Goal: Information Seeking & Learning: Find specific page/section

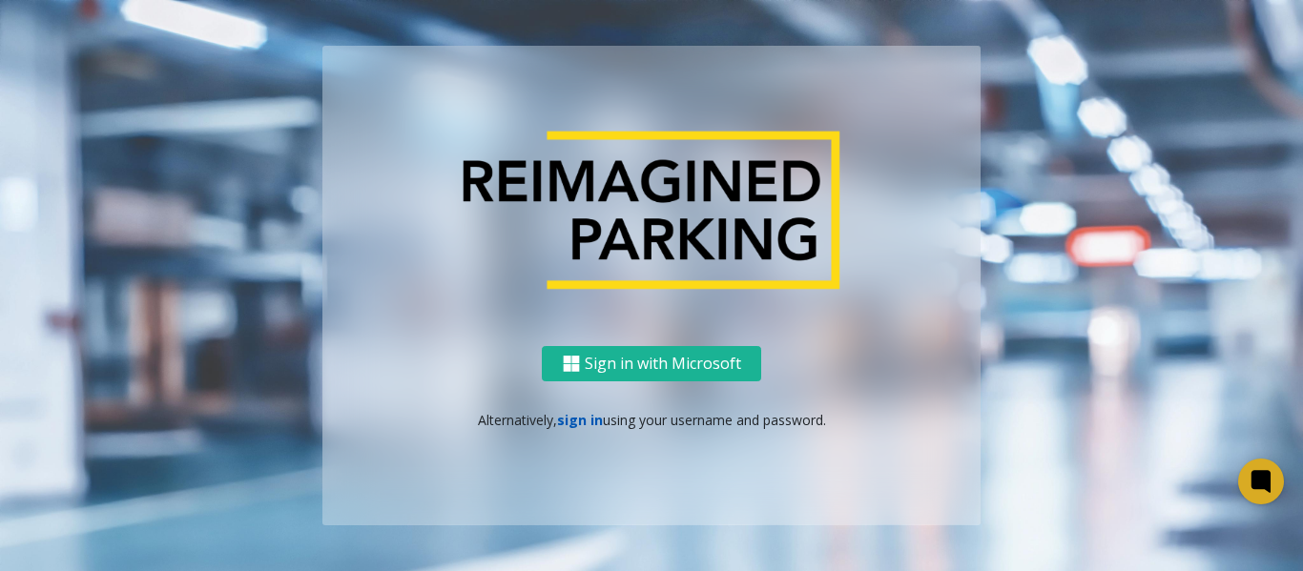
click at [575, 422] on link "sign in" at bounding box center [580, 420] width 46 height 18
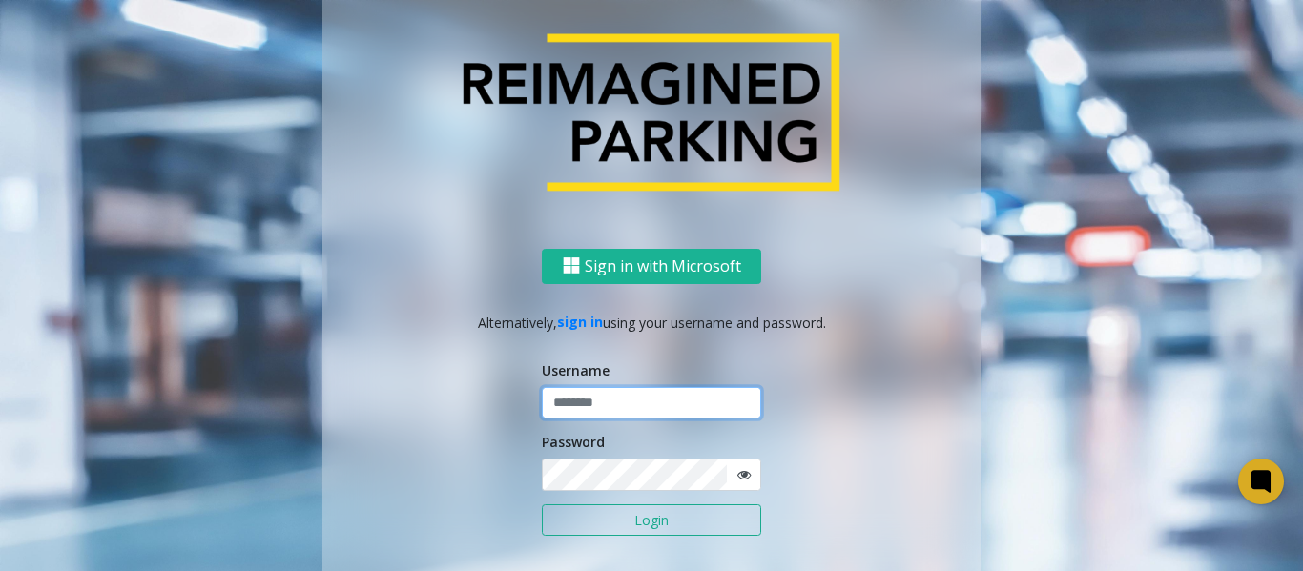
type input "*******"
click at [589, 529] on button "Login" at bounding box center [651, 521] width 219 height 32
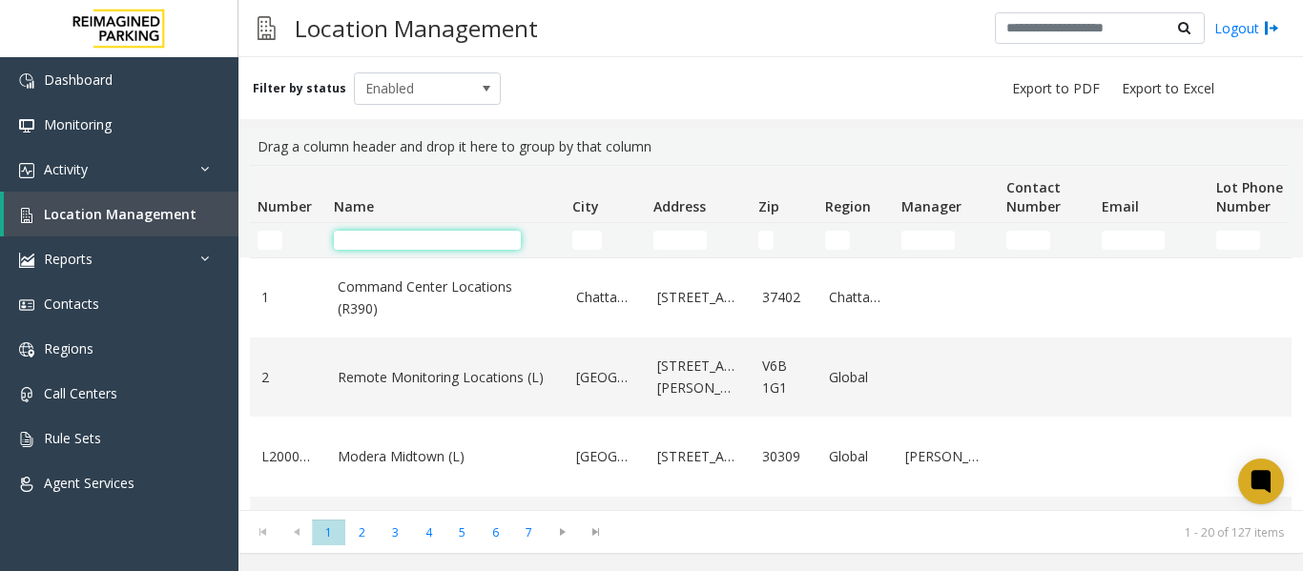
click at [406, 236] on input "Name Filter" at bounding box center [427, 240] width 187 height 19
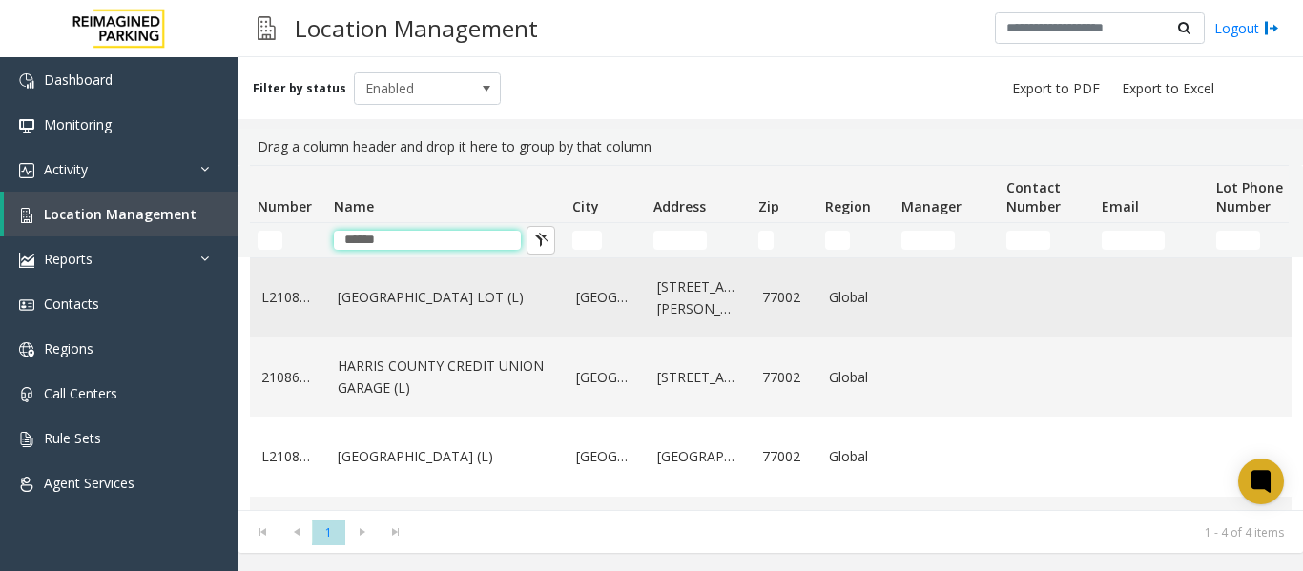
type input "******"
click at [466, 308] on link "HARRIS COUNTY BAKER STREET LOT (L)" at bounding box center [446, 297] width 216 height 21
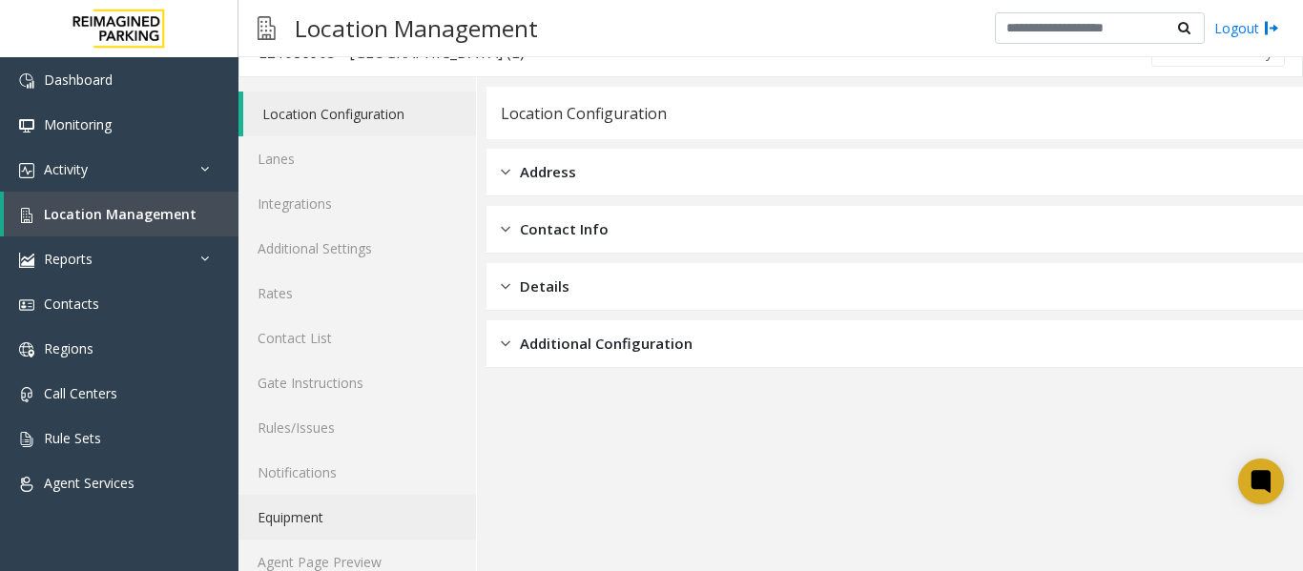
scroll to position [57, 0]
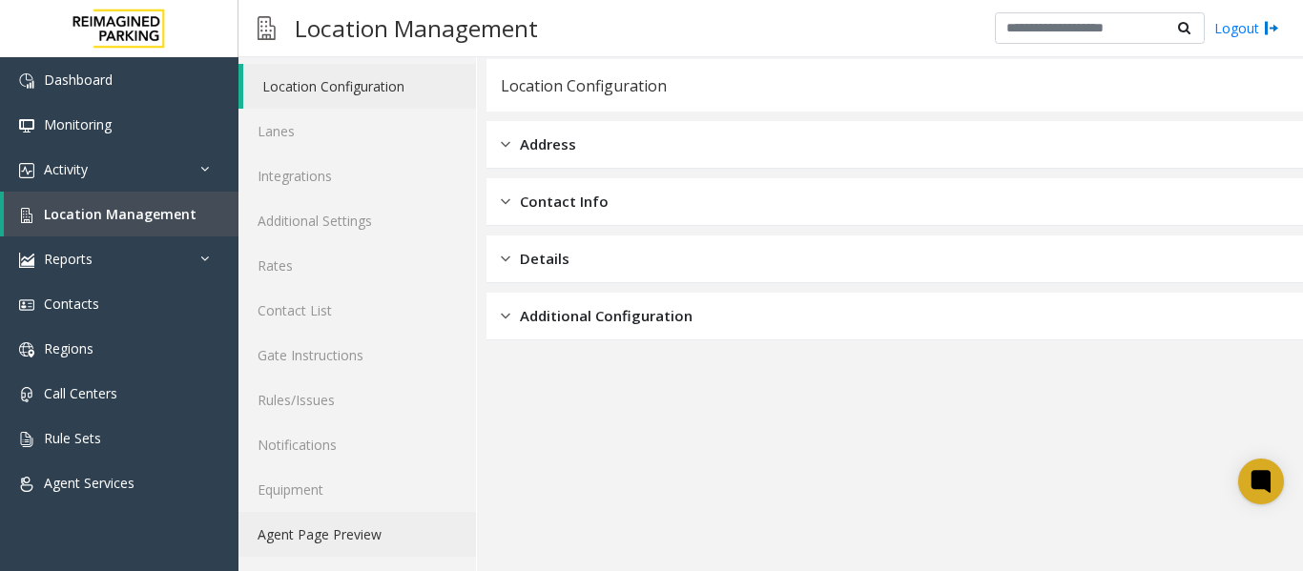
click at [359, 536] on link "Agent Page Preview" at bounding box center [357, 534] width 238 height 45
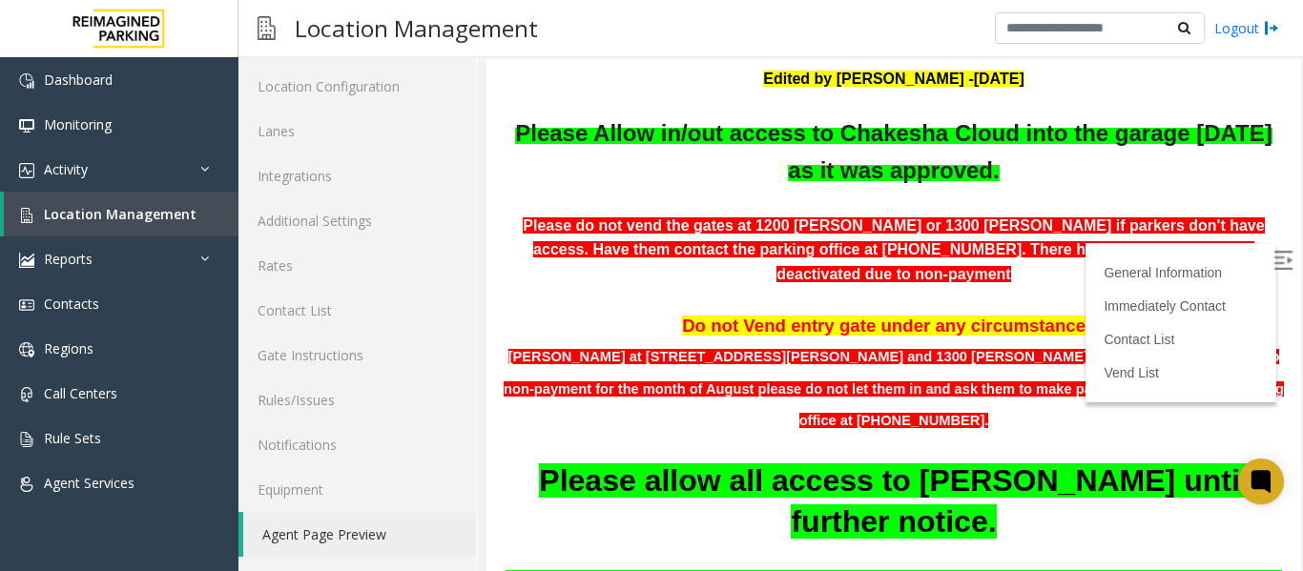
scroll to position [191, 0]
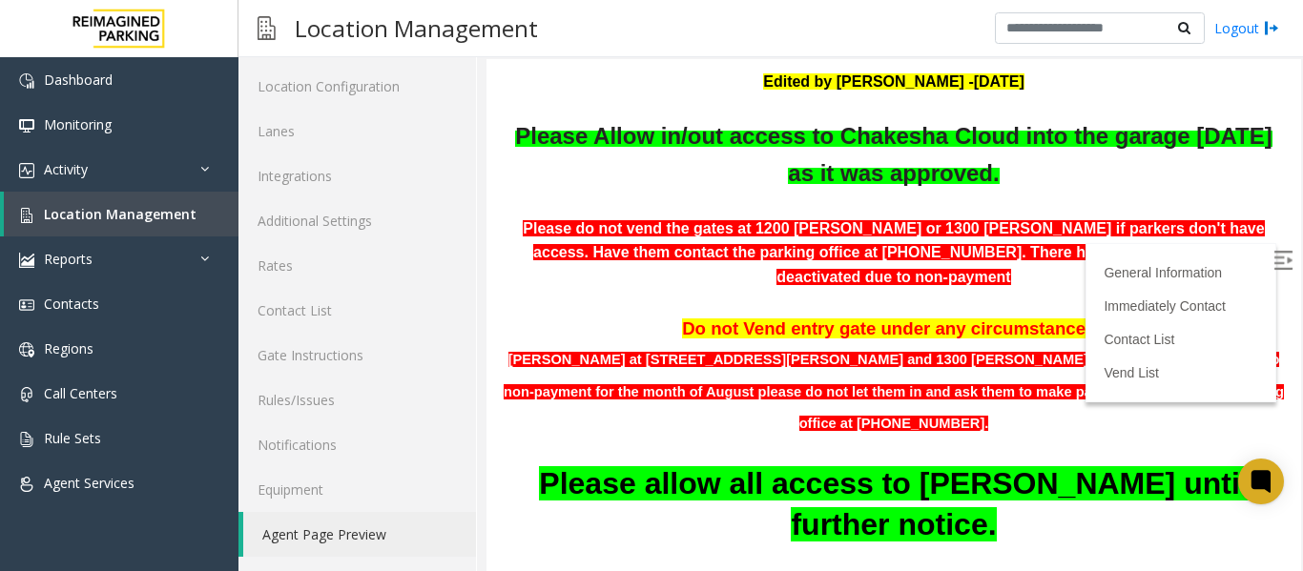
click at [1274, 251] on img at bounding box center [1283, 260] width 19 height 19
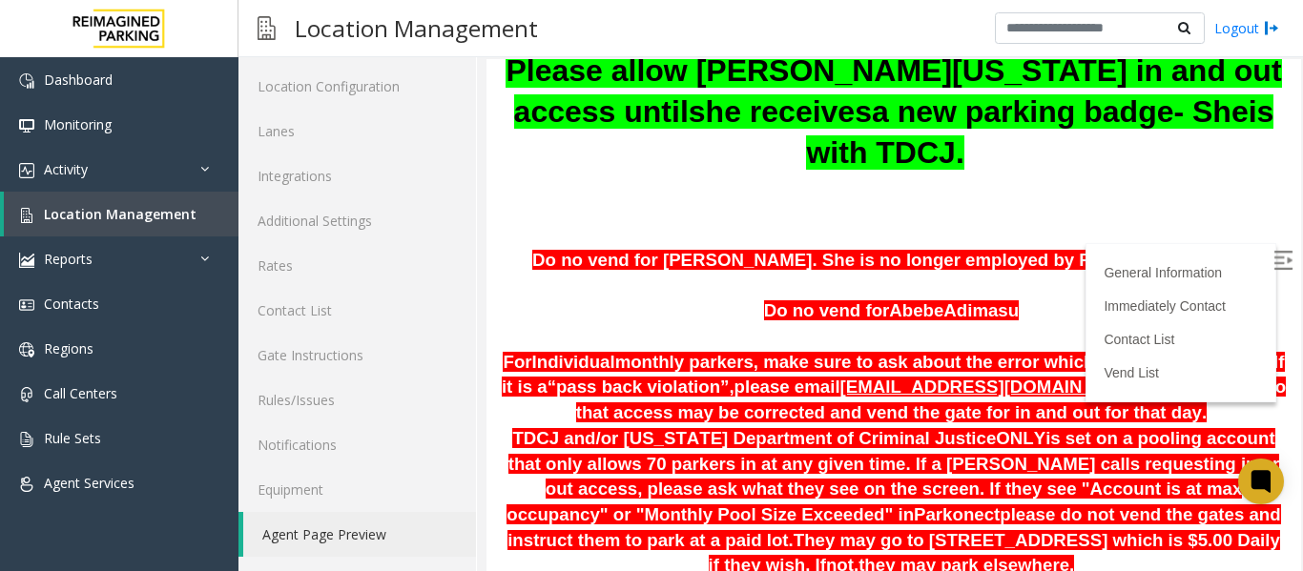
scroll to position [763, 0]
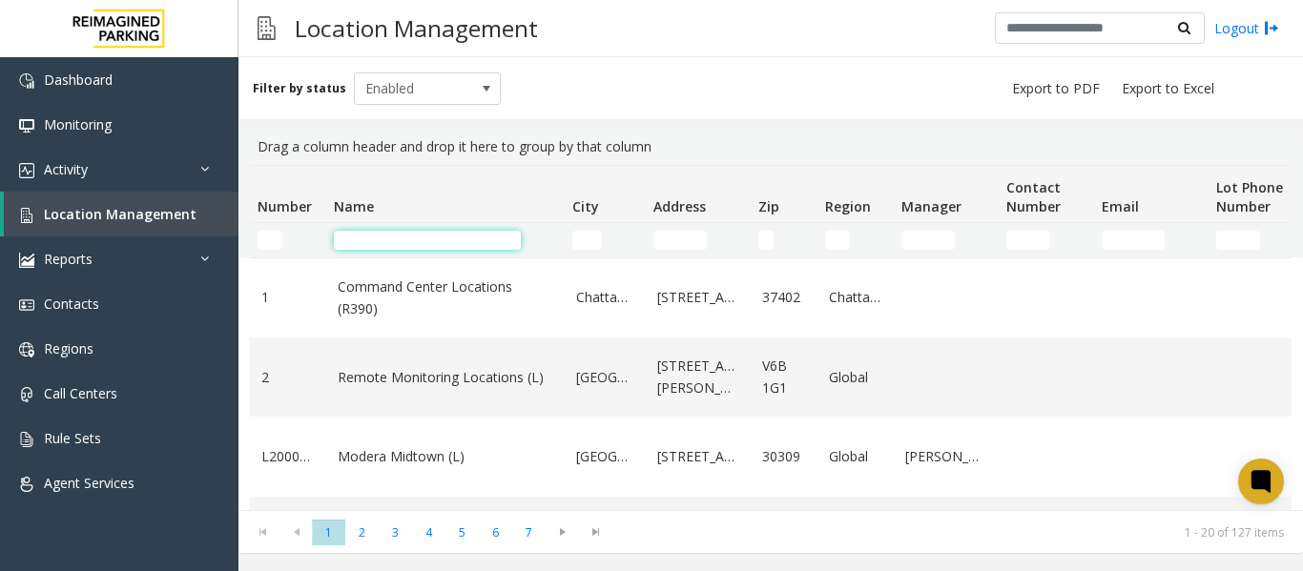
click at [406, 240] on input "Name Filter" at bounding box center [427, 240] width 187 height 19
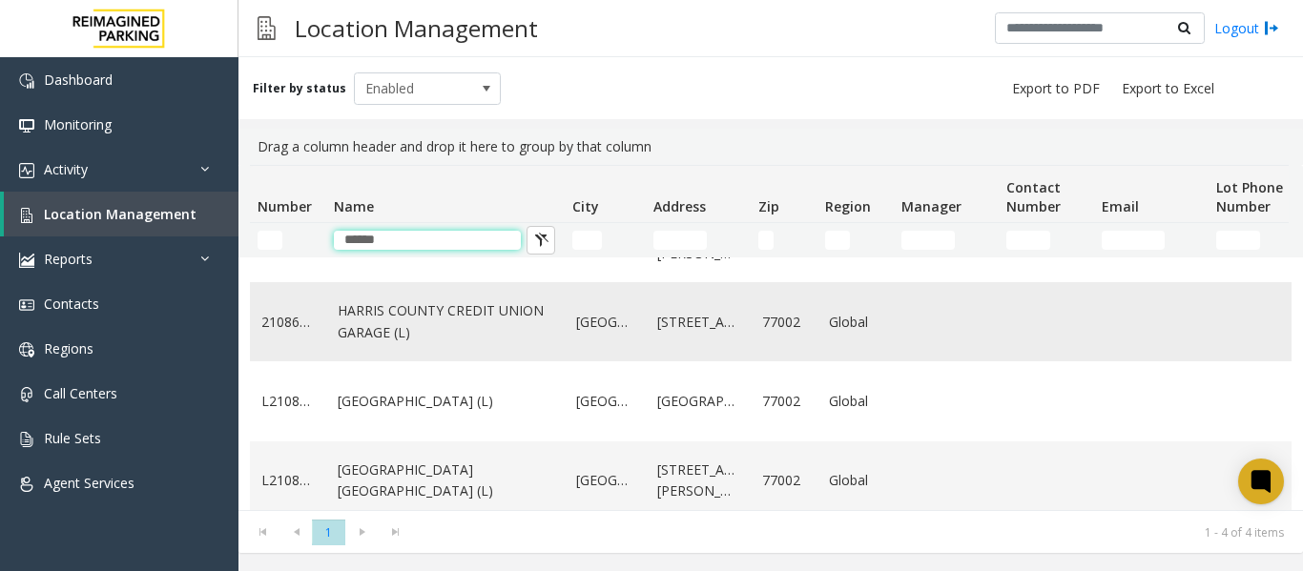
scroll to position [81, 0]
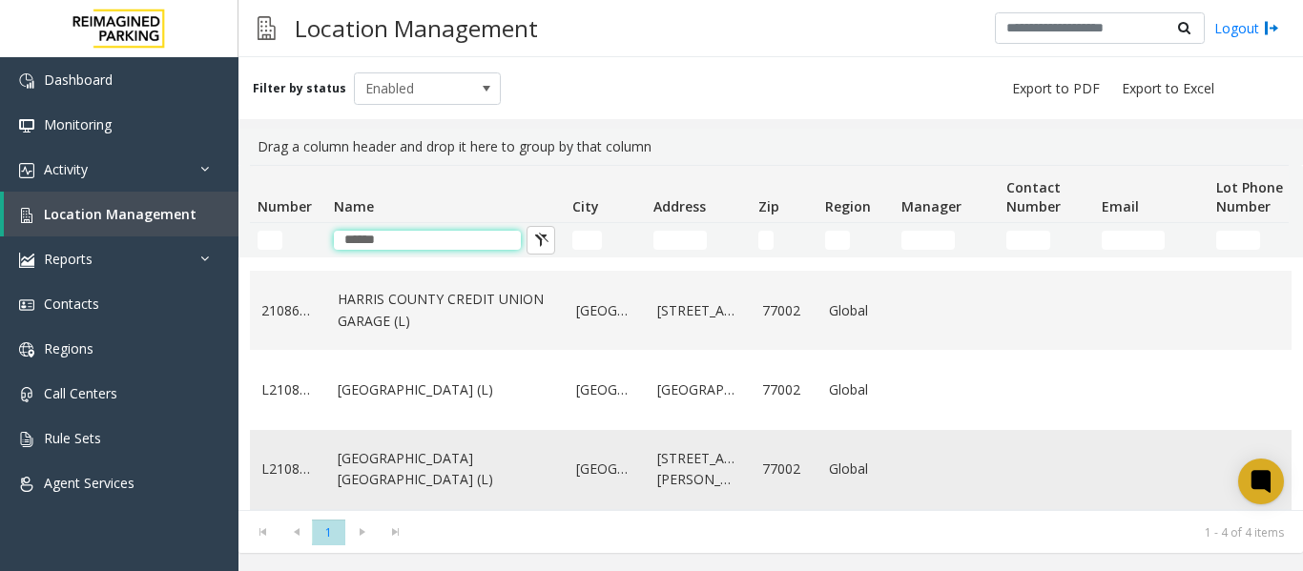
type input "******"
click at [447, 454] on link "HARRIS COUNTY BAKER ST GARAGE (L)" at bounding box center [446, 469] width 216 height 43
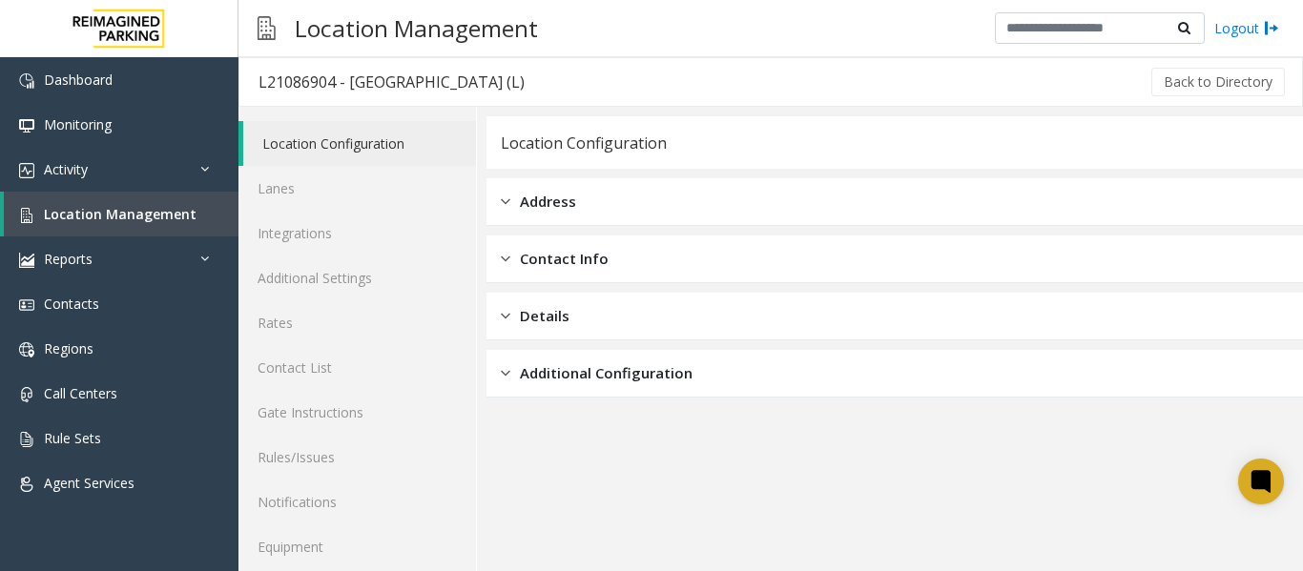
scroll to position [57, 0]
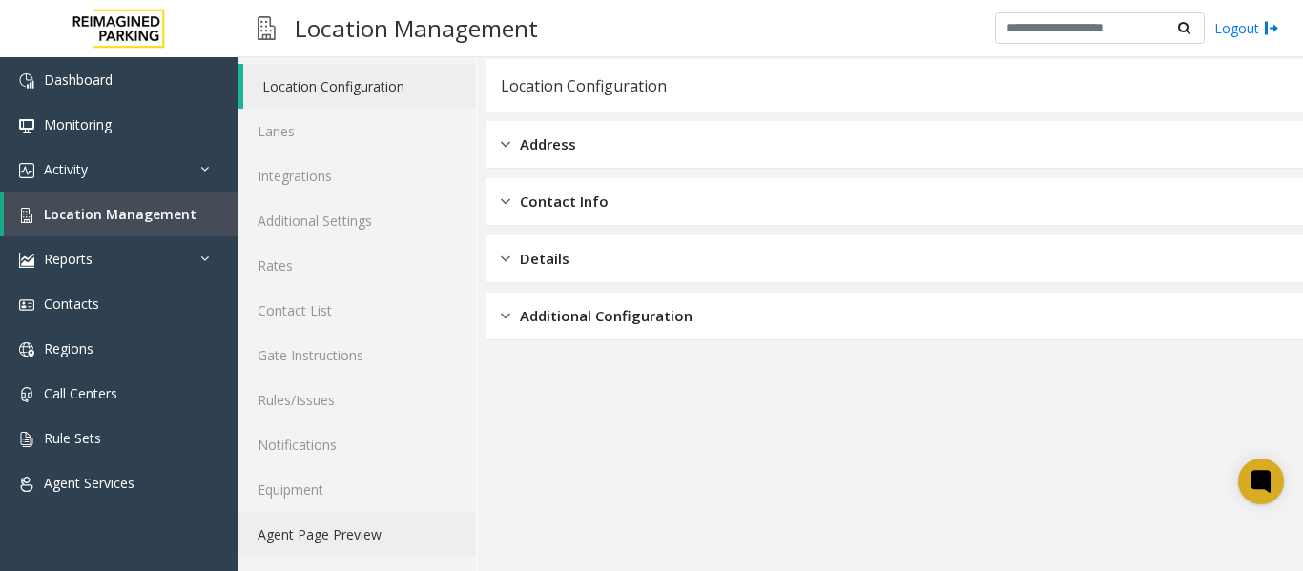
click at [374, 529] on link "Agent Page Preview" at bounding box center [357, 534] width 238 height 45
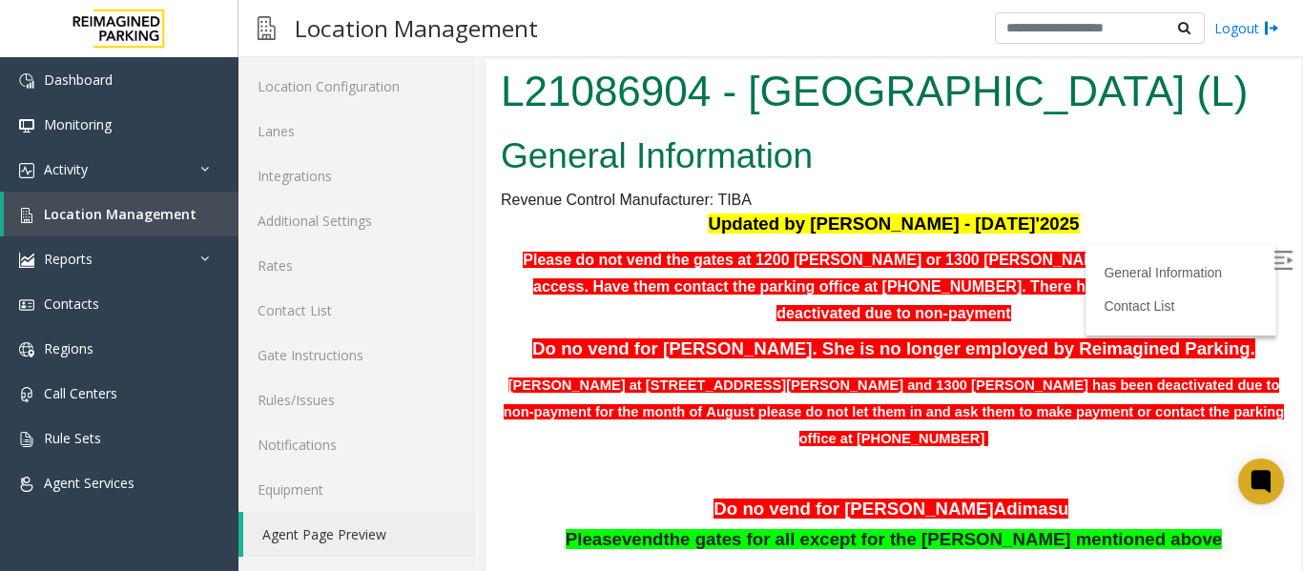
scroll to position [95, 0]
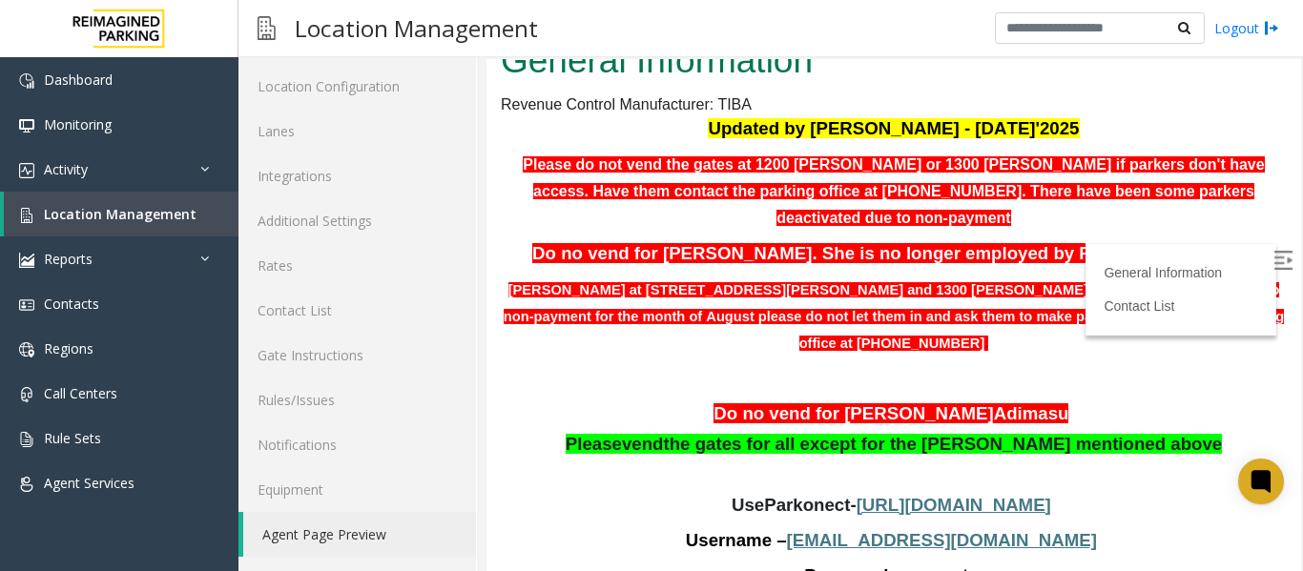
click at [1271, 264] on label at bounding box center [1285, 263] width 29 height 29
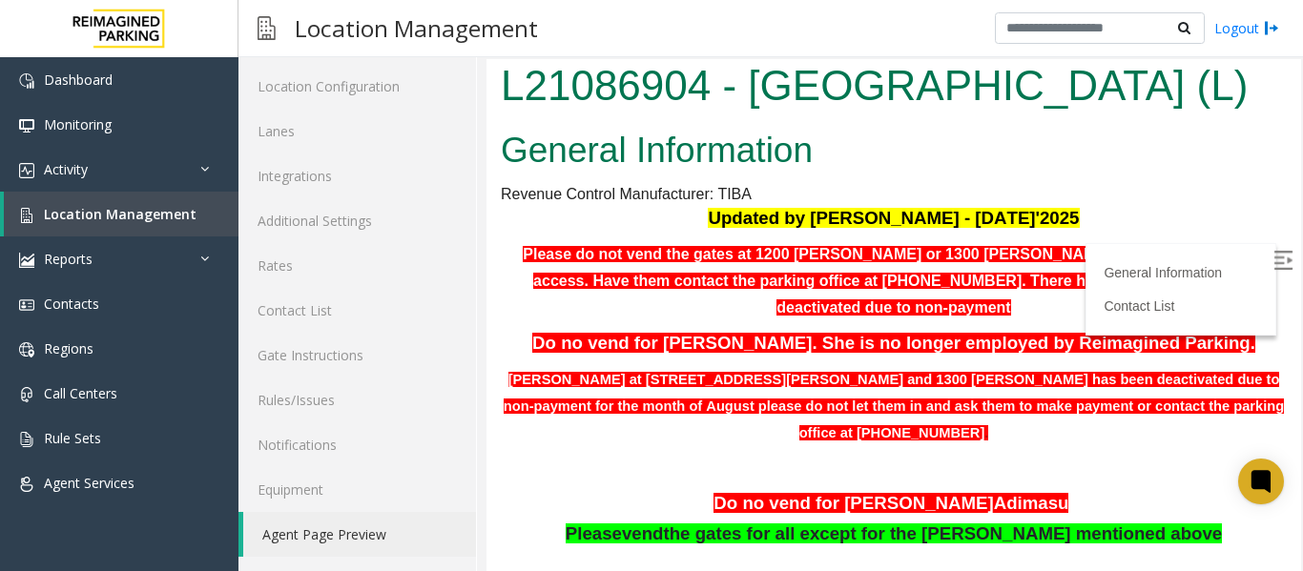
scroll to position [0, 0]
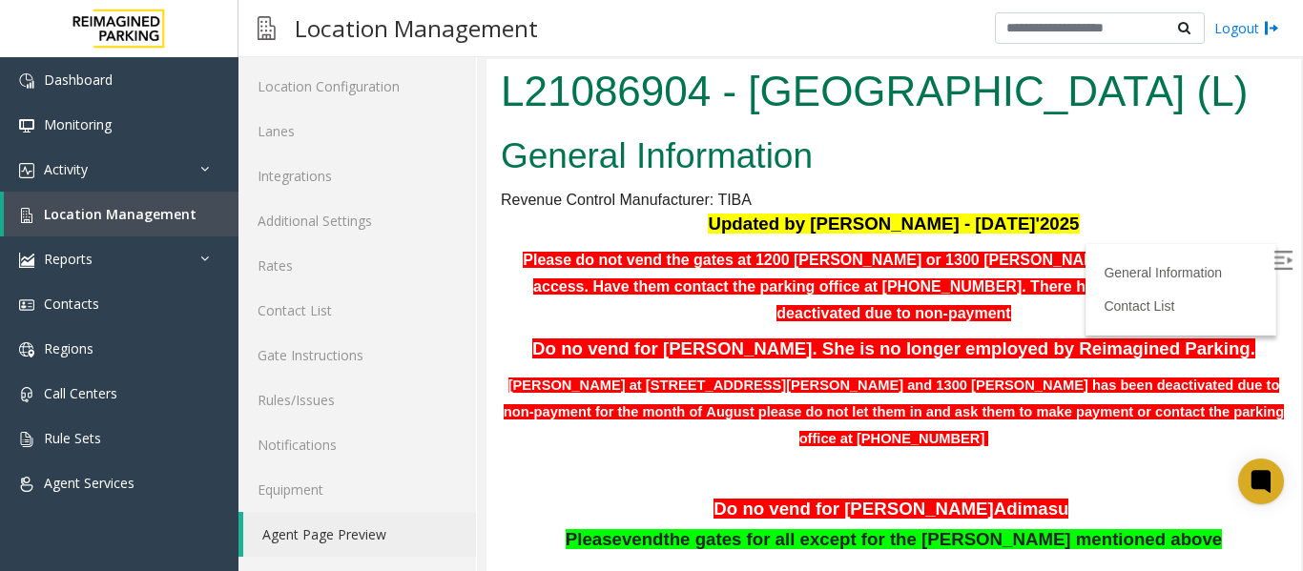
drag, startPoint x: 1279, startPoint y: 134, endPoint x: 1764, endPoint y: 73, distance: 488.3
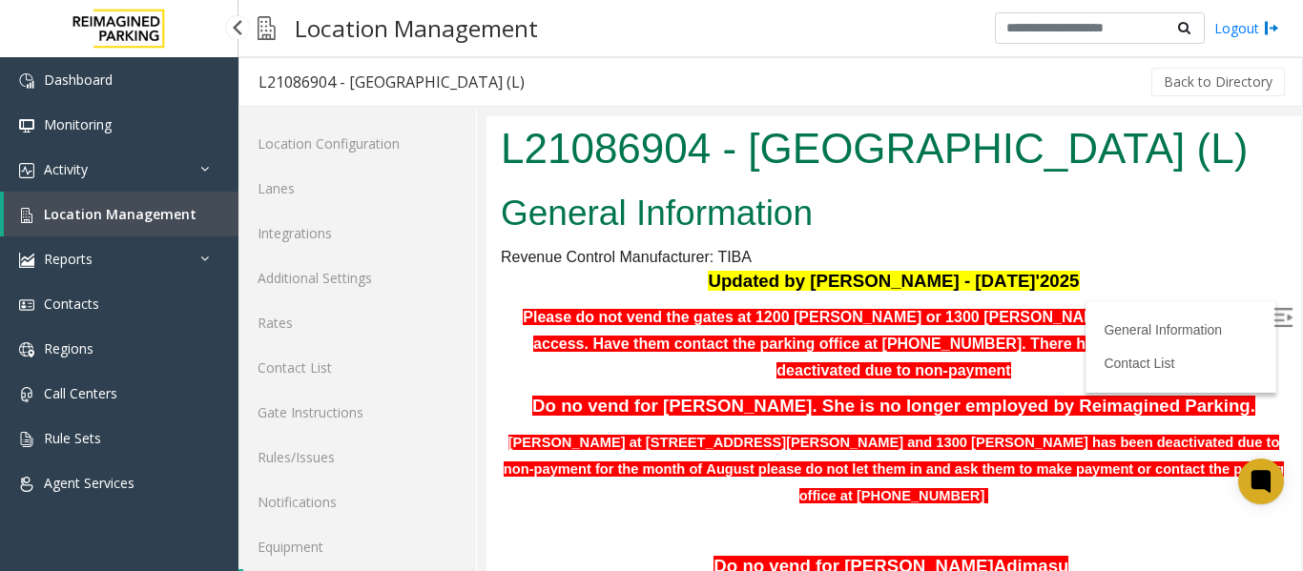
scroll to position [57, 0]
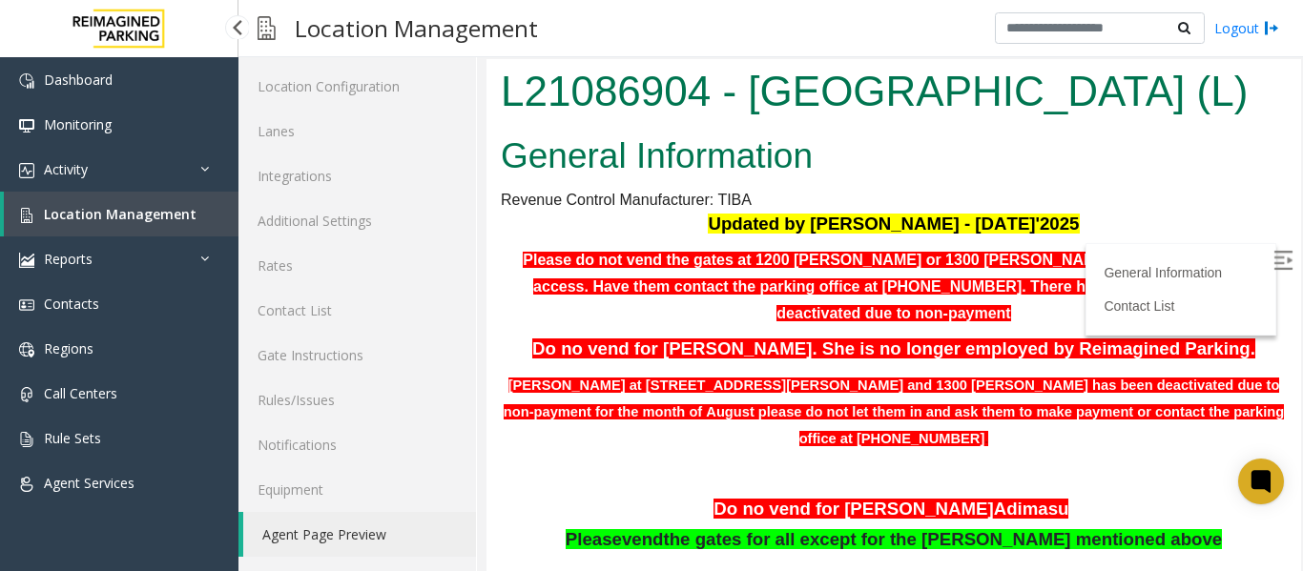
click at [114, 224] on link "Location Management" at bounding box center [121, 214] width 235 height 45
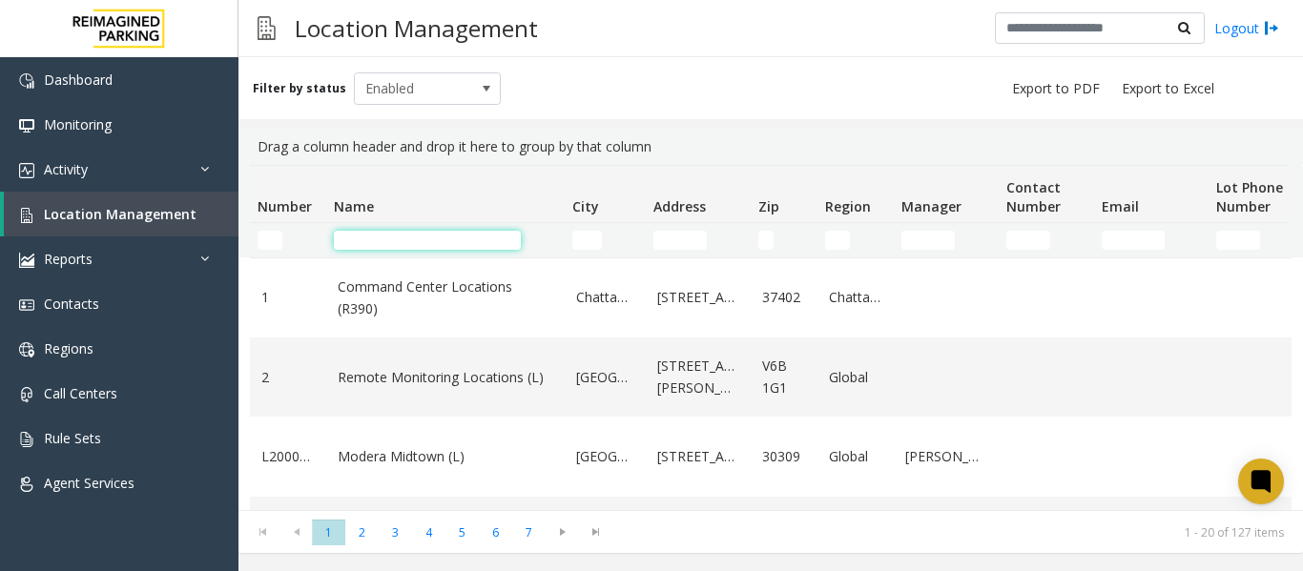
click at [366, 237] on input "Name Filter" at bounding box center [427, 240] width 187 height 19
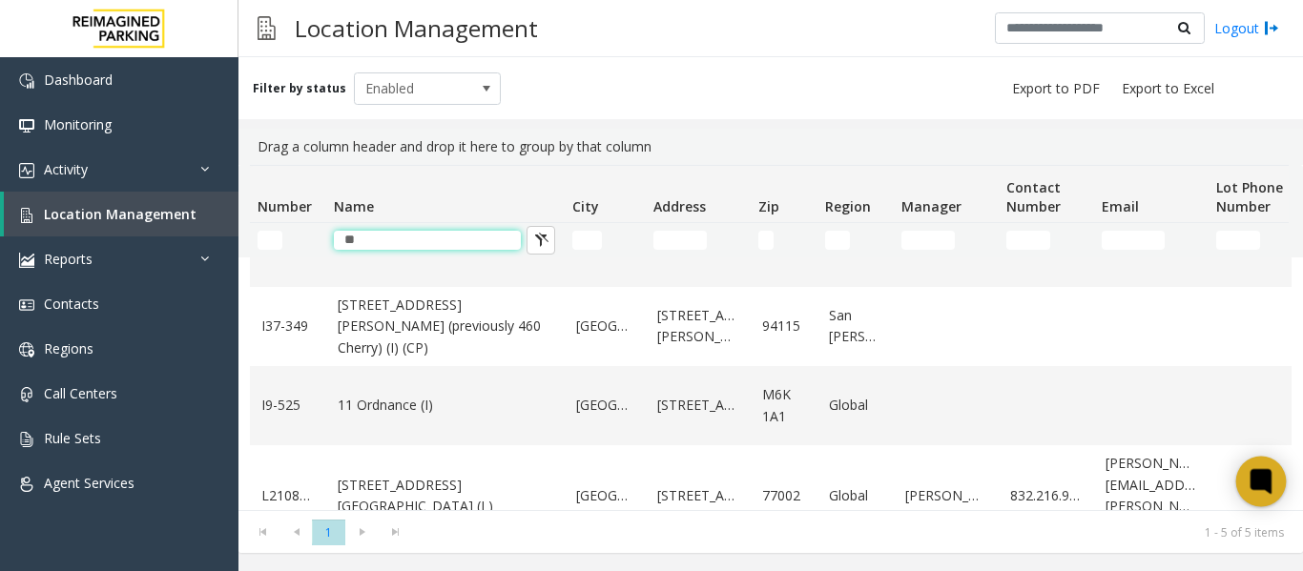
scroll to position [160, 0]
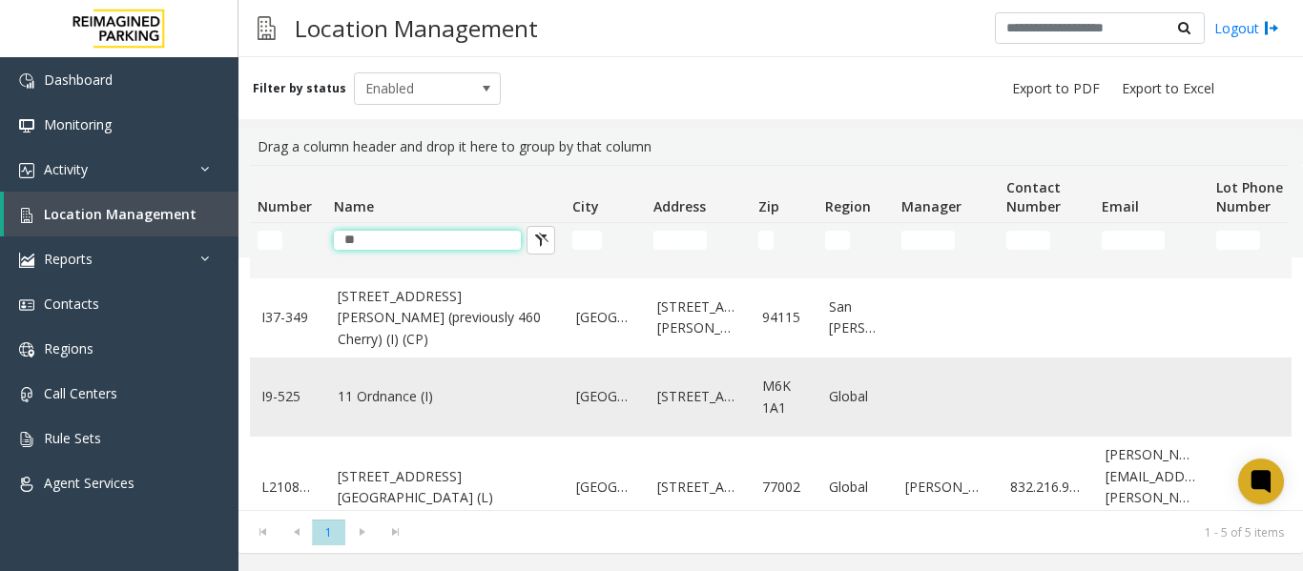
type input "**"
click at [520, 393] on td "11 Ordnance (I)" at bounding box center [445, 397] width 238 height 79
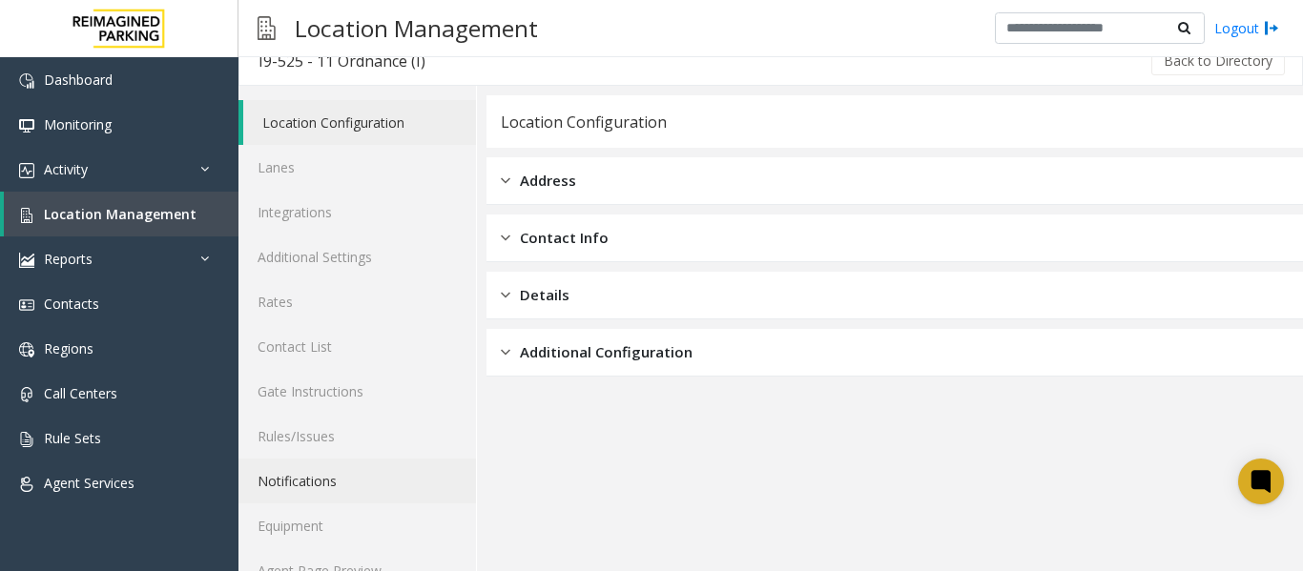
scroll to position [57, 0]
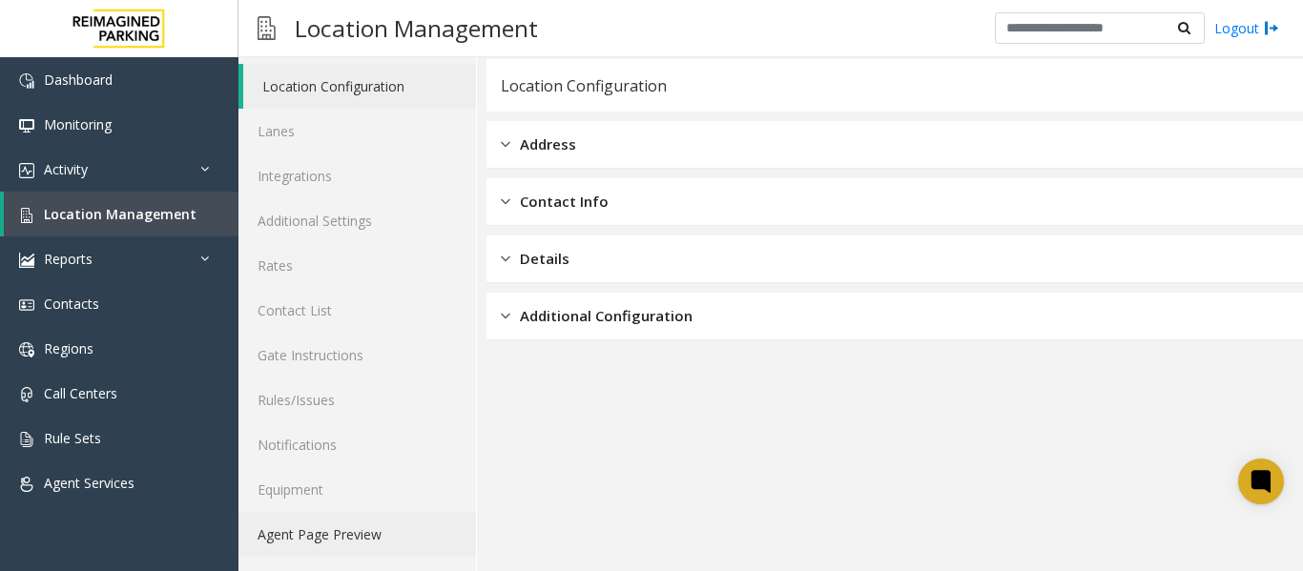
click at [363, 541] on link "Agent Page Preview" at bounding box center [357, 534] width 238 height 45
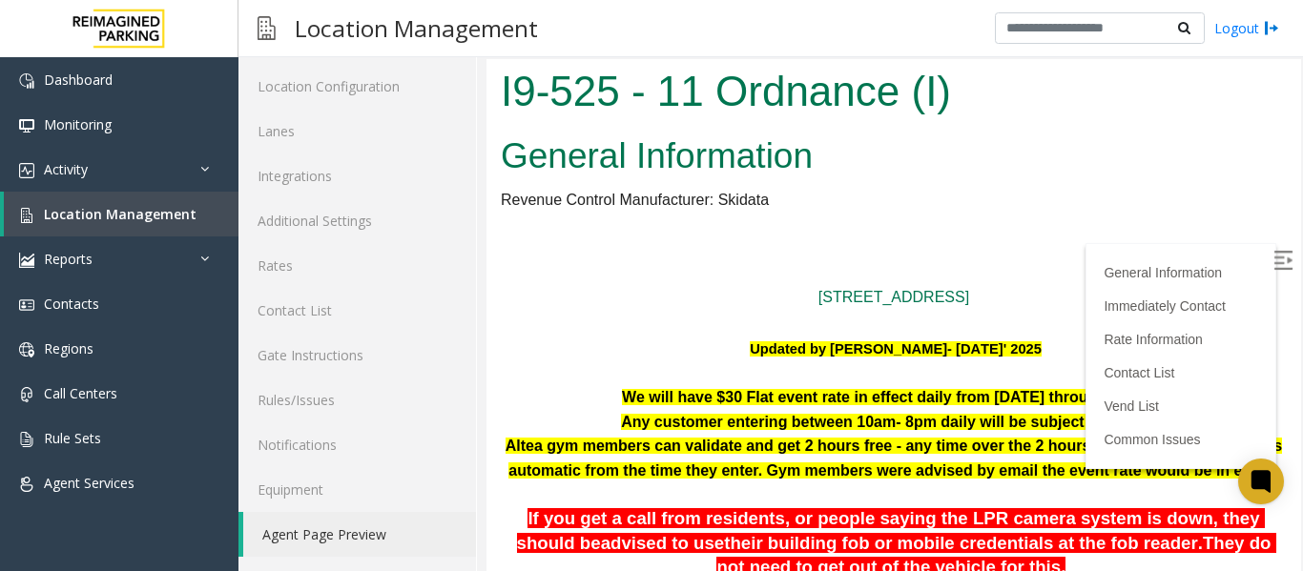
drag, startPoint x: 1260, startPoint y: 250, endPoint x: 1014, endPoint y: 227, distance: 247.2
click at [1274, 251] on img at bounding box center [1283, 260] width 19 height 19
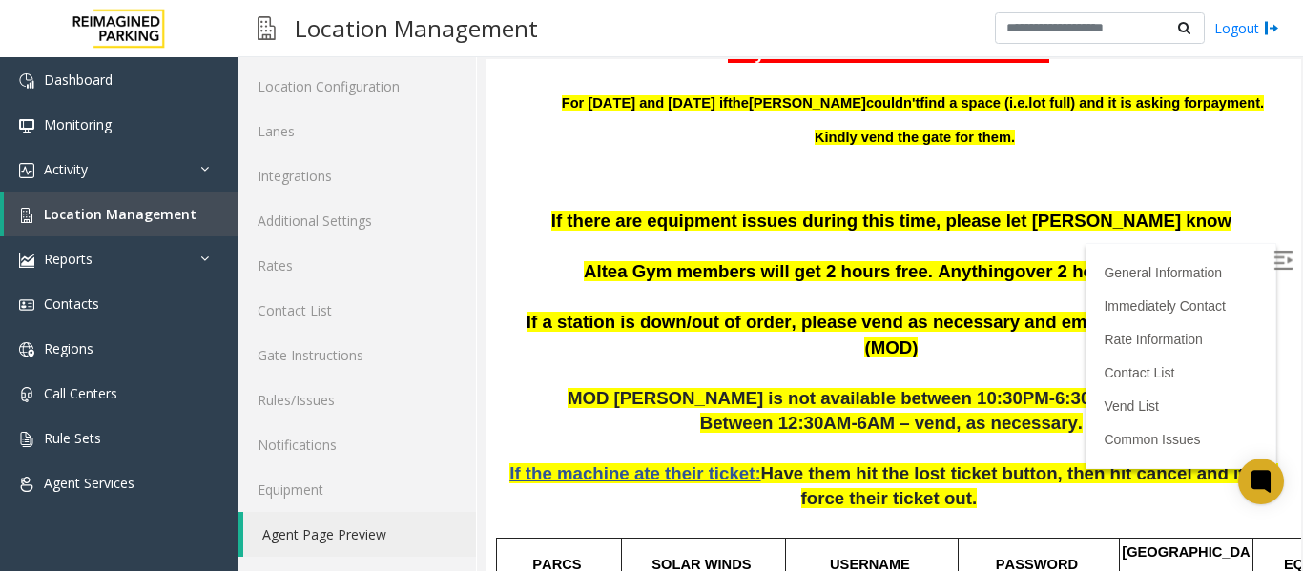
scroll to position [572, 0]
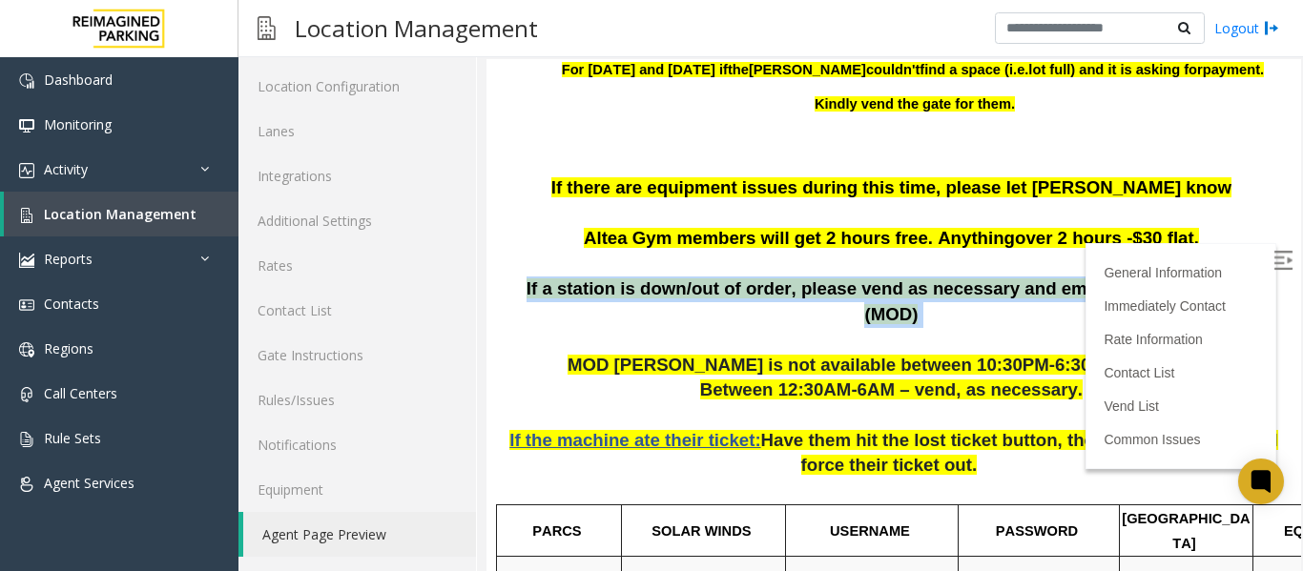
drag, startPoint x: 569, startPoint y: 317, endPoint x: 1196, endPoint y: 312, distance: 627.7
click at [1196, 312] on p "If a station is down/out of order, please vend as necessary and email Lisa (MOD)" at bounding box center [894, 302] width 786 height 51
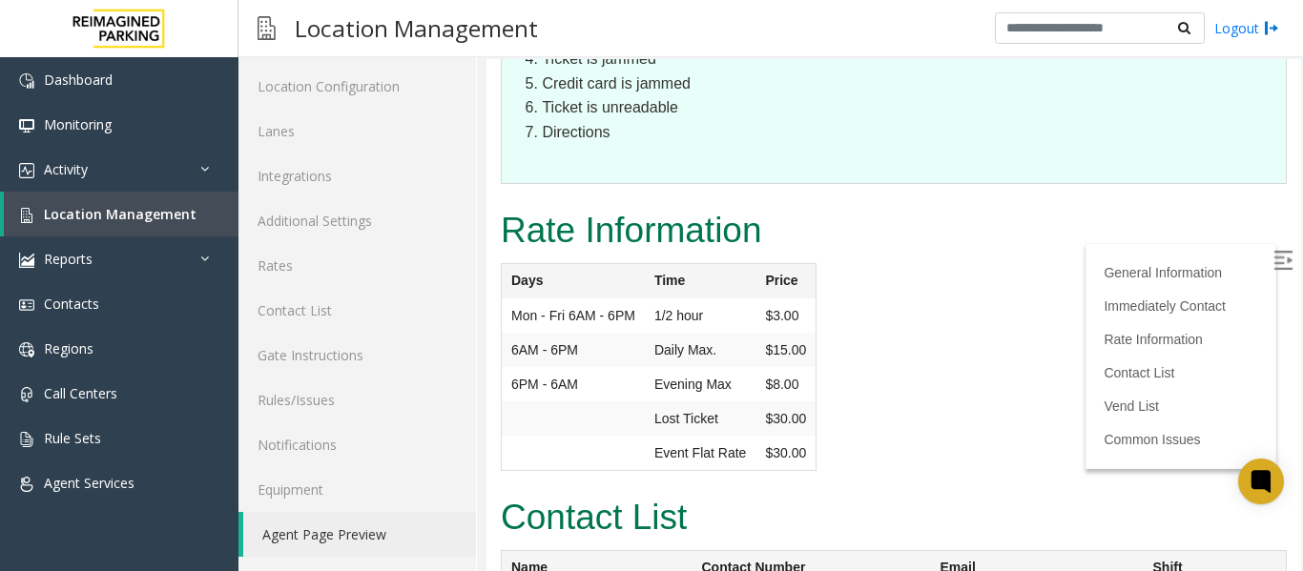
scroll to position [3625, 0]
click at [139, 207] on span "Location Management" at bounding box center [120, 214] width 153 height 18
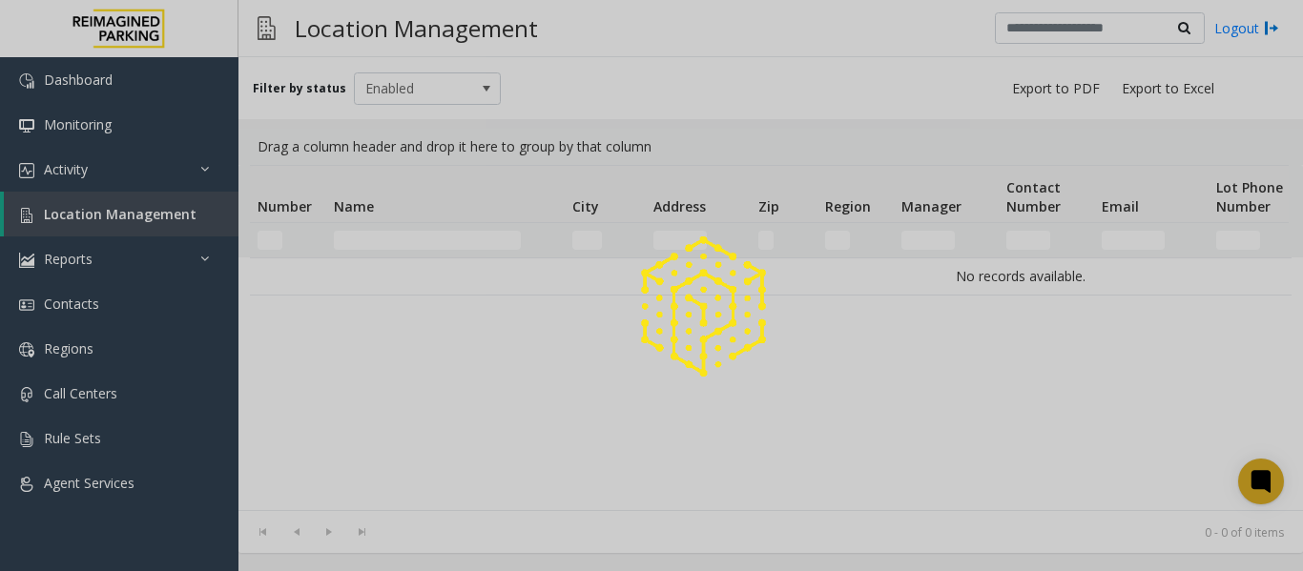
click at [382, 243] on div at bounding box center [651, 285] width 1303 height 571
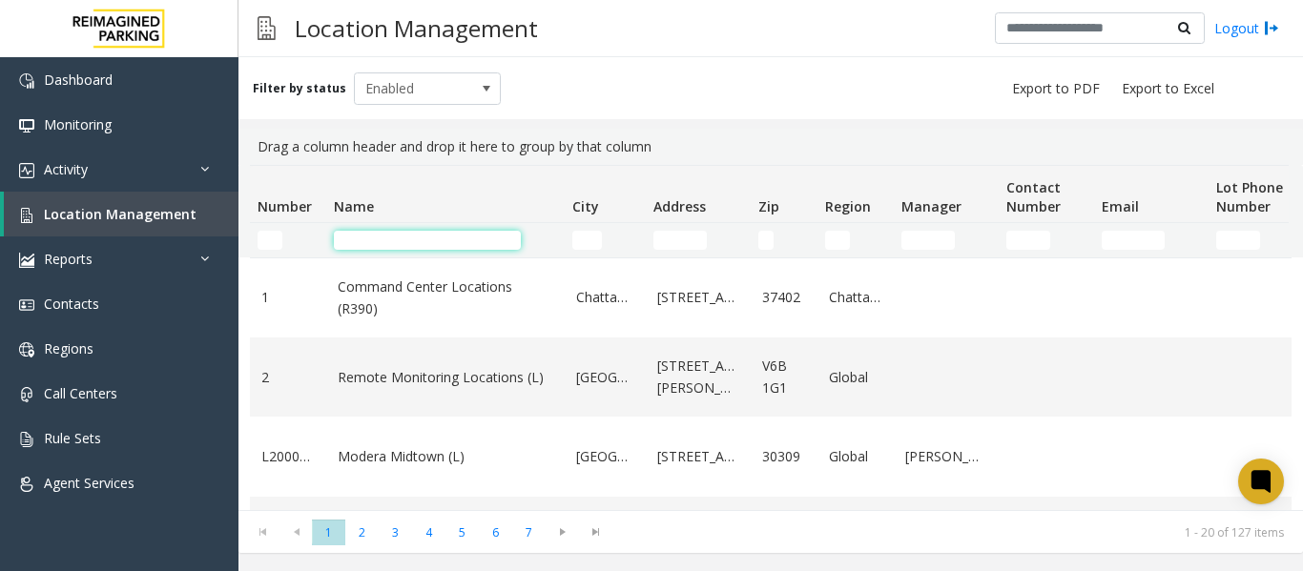
click at [394, 243] on input "Name Filter" at bounding box center [427, 240] width 187 height 19
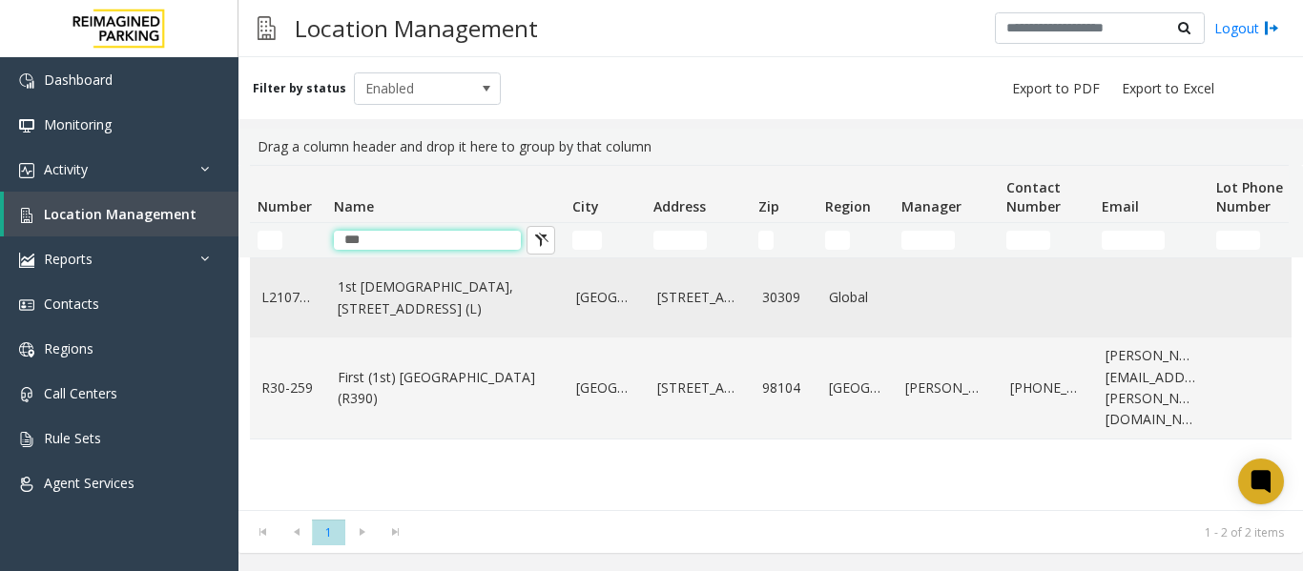
type input "***"
click at [426, 313] on link "1st Presbyterian, 1337 Peachtree St (L)" at bounding box center [446, 298] width 216 height 43
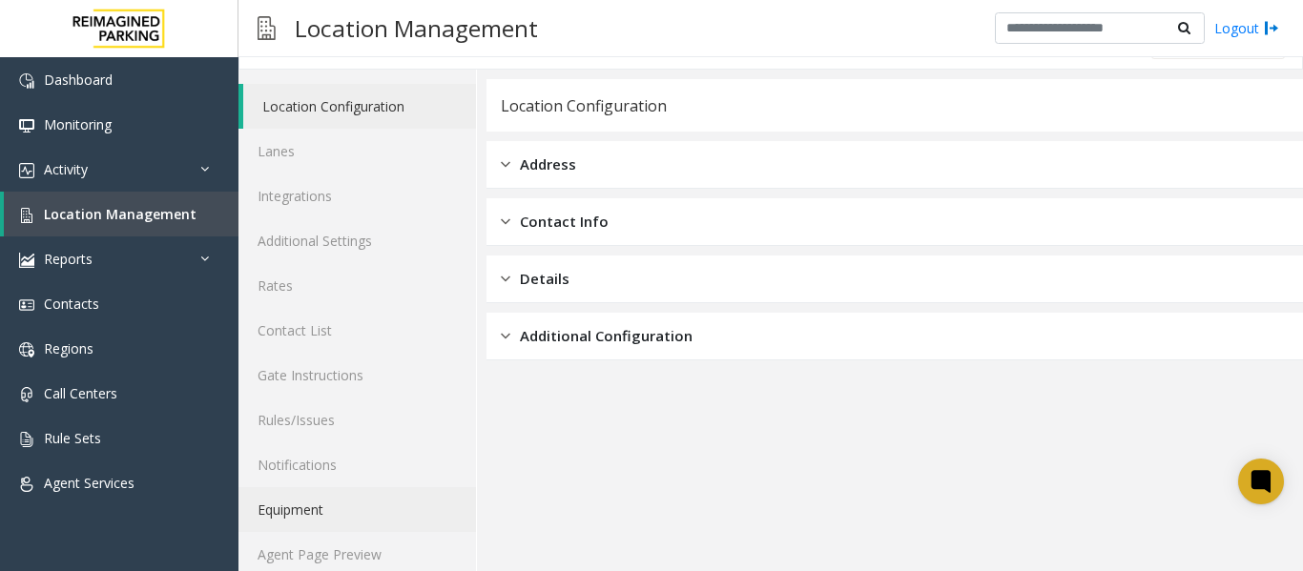
scroll to position [57, 0]
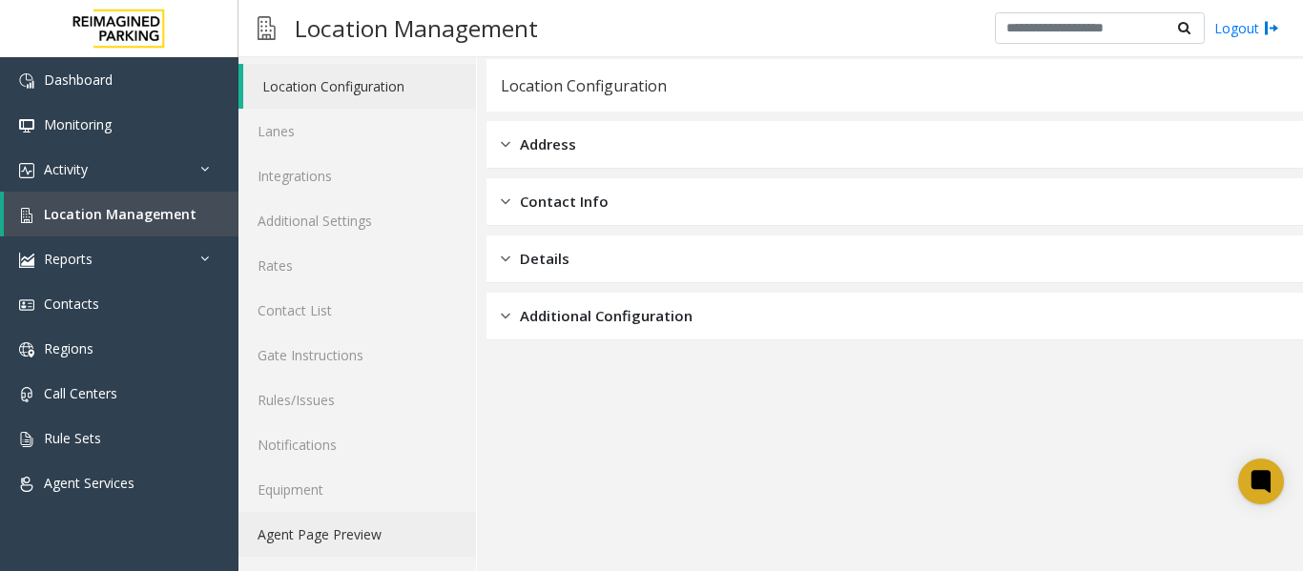
click at [350, 534] on link "Agent Page Preview" at bounding box center [357, 534] width 238 height 45
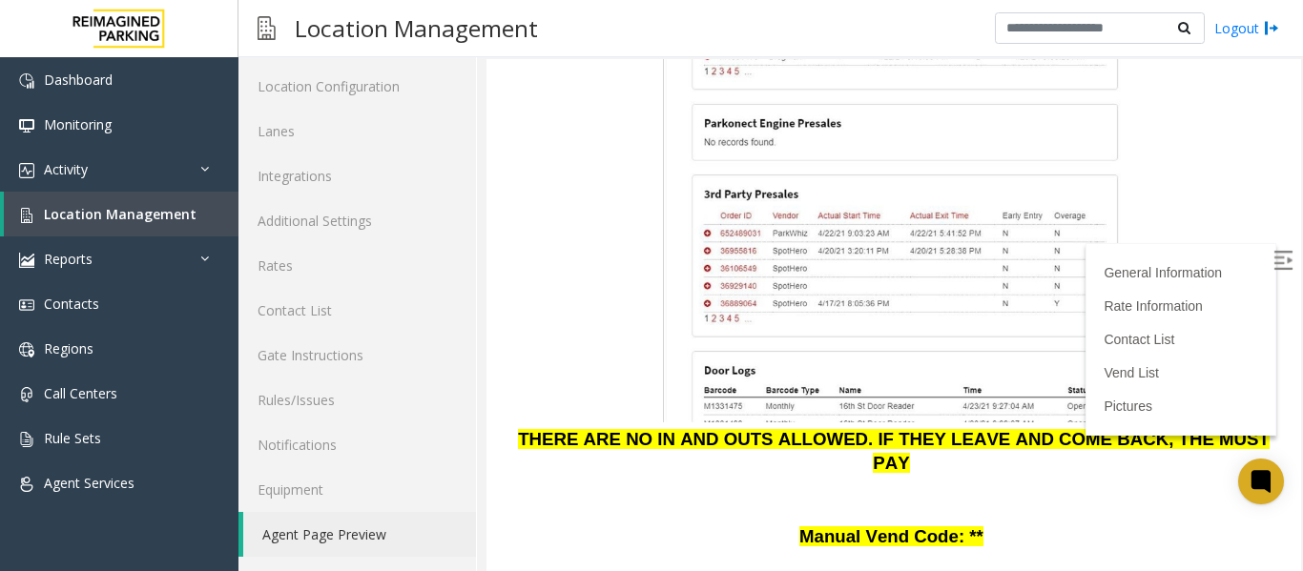
scroll to position [2480, 0]
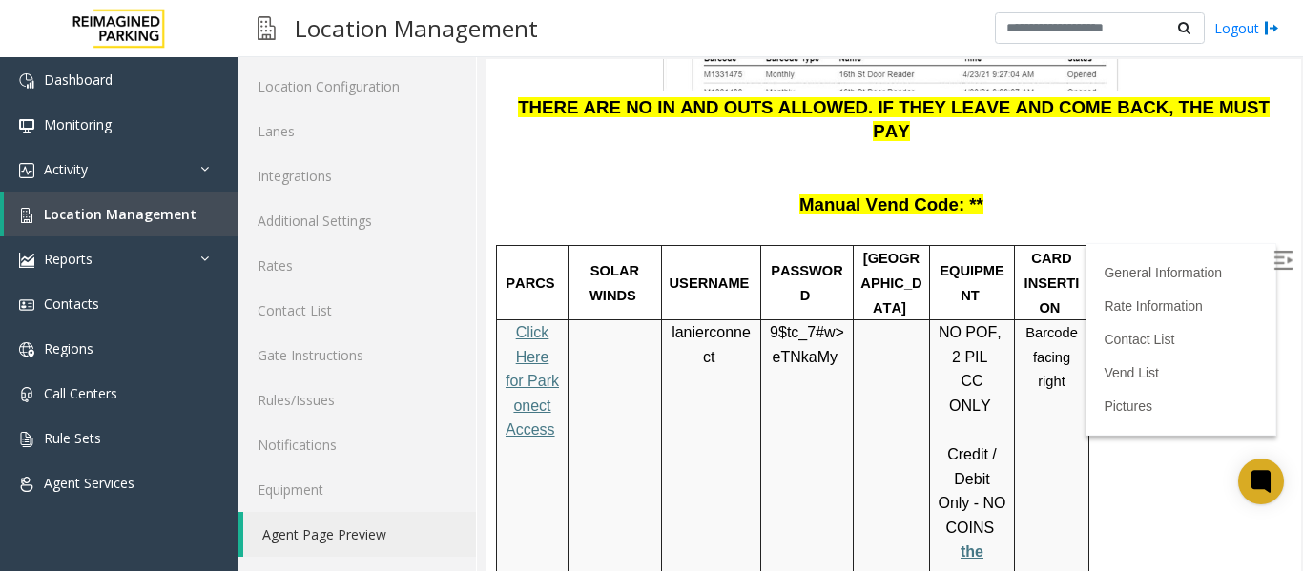
click at [551, 324] on span "Click Here for Parkonect Access" at bounding box center [532, 381] width 53 height 114
drag, startPoint x: 715, startPoint y: 179, endPoint x: 666, endPoint y: 154, distance: 55.9
click at [666, 321] on div "lanierconnect" at bounding box center [711, 345] width 98 height 49
copy p "lanierconnect"
drag, startPoint x: 837, startPoint y: 180, endPoint x: 762, endPoint y: 154, distance: 79.1
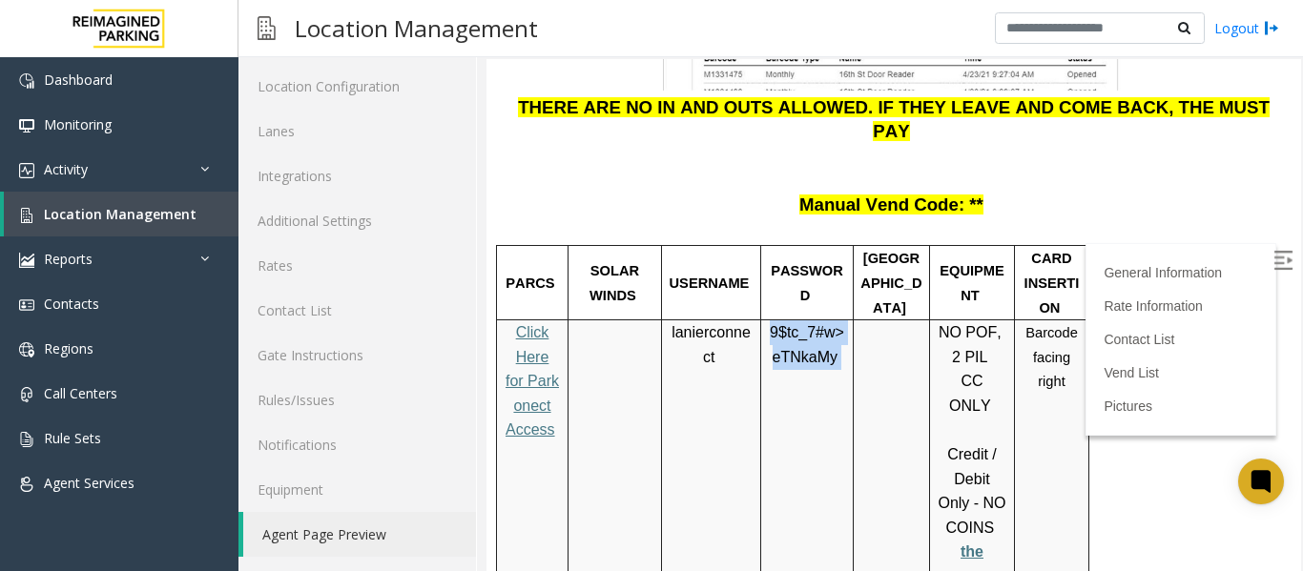
click at [762, 321] on div "9$tc_7#w> eTNkaMy" at bounding box center [807, 369] width 92 height 97
copy p "9$tc_7#w> eTNkaMy"
click at [295, 123] on link "Lanes" at bounding box center [357, 131] width 238 height 45
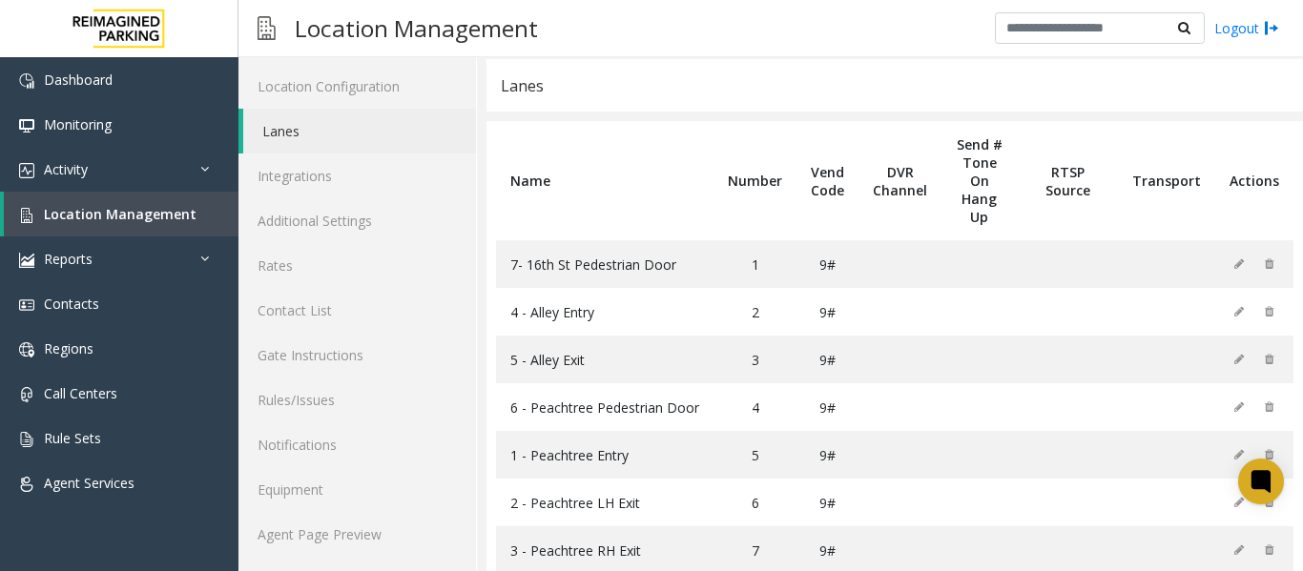
scroll to position [146, 0]
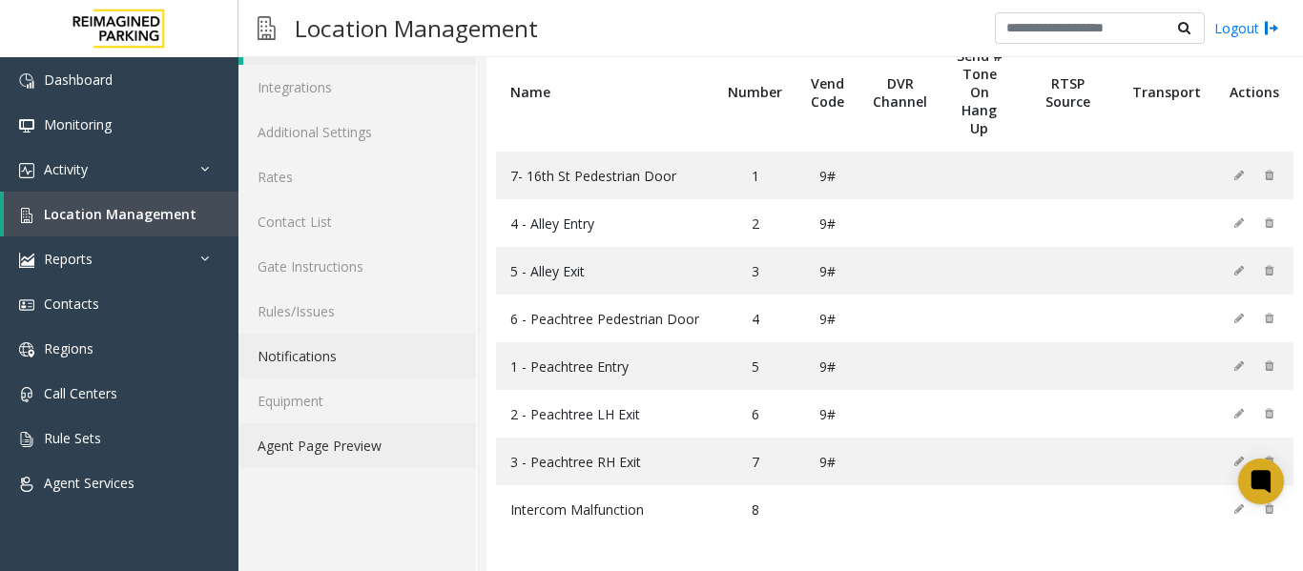
click at [358, 433] on link "Agent Page Preview" at bounding box center [357, 446] width 238 height 45
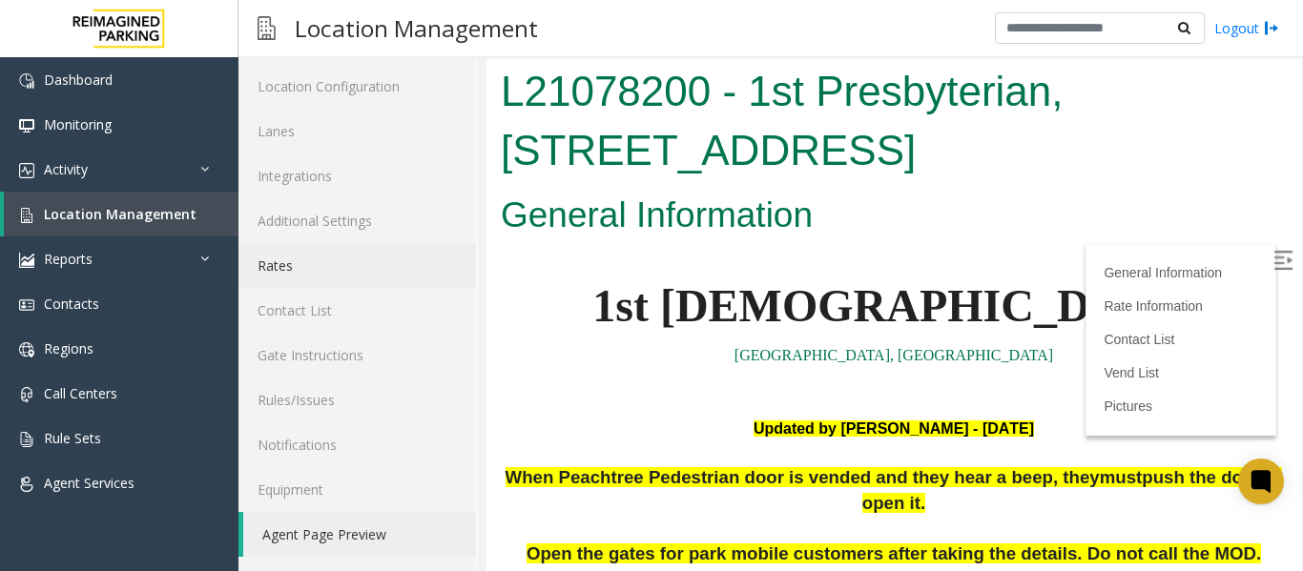
click at [267, 269] on link "Rates" at bounding box center [357, 265] width 238 height 45
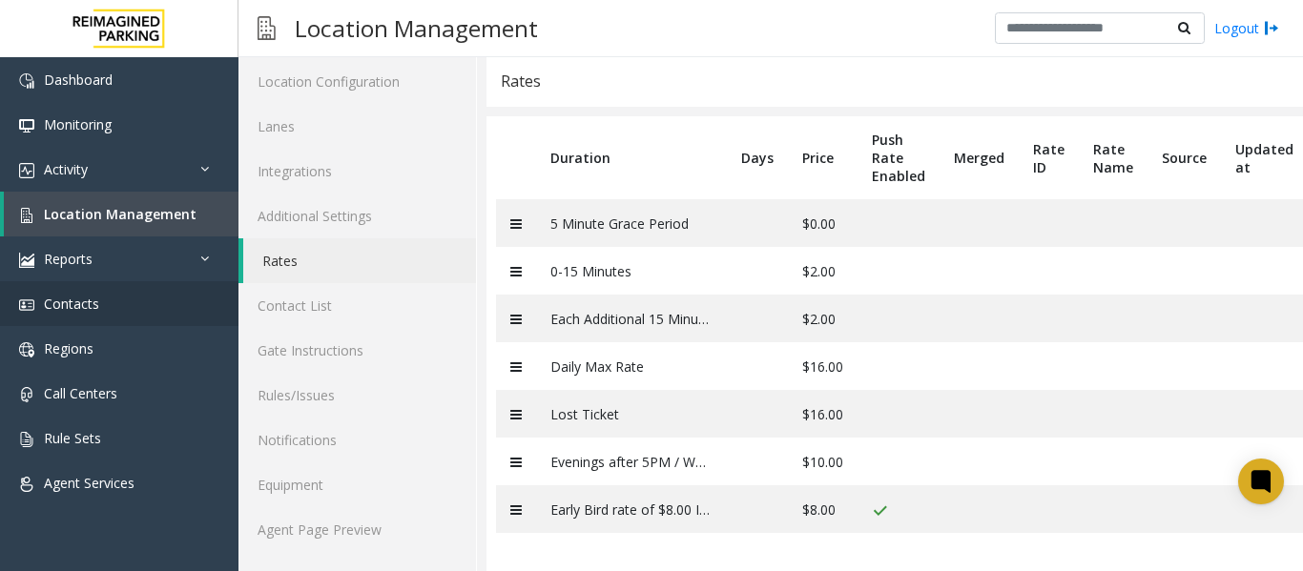
scroll to position [76, 0]
click at [95, 208] on span "Location Management" at bounding box center [120, 214] width 153 height 18
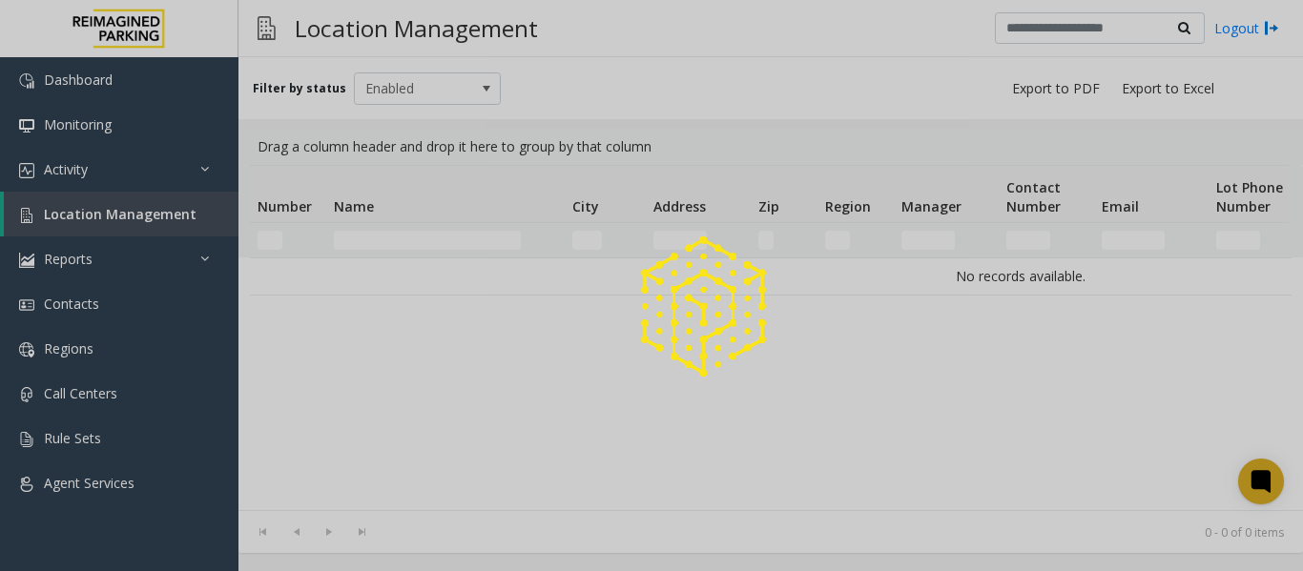
click at [364, 238] on div at bounding box center [651, 285] width 1303 height 571
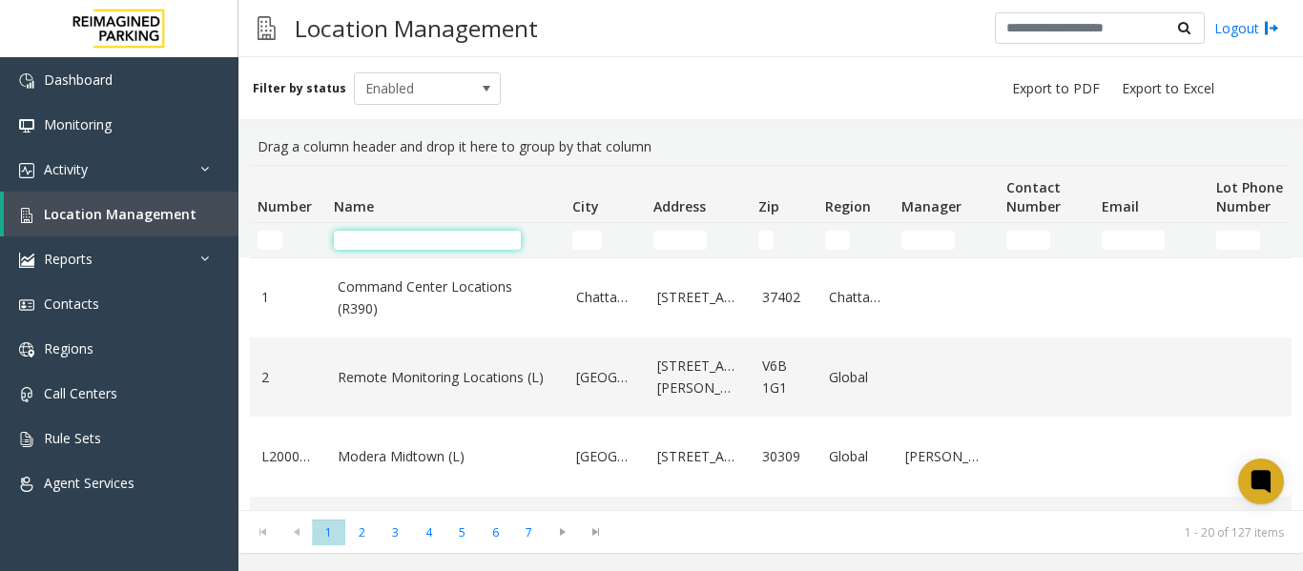
click at [364, 238] on input "Name Filter" at bounding box center [427, 240] width 187 height 19
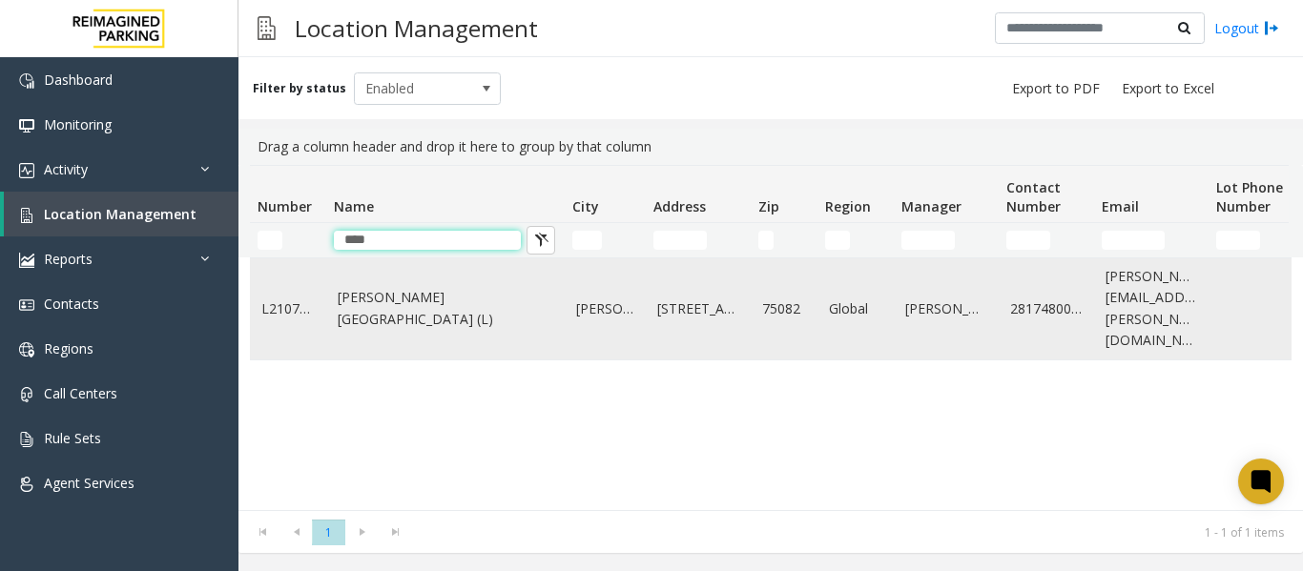
type input "****"
click at [344, 297] on link "Eisemann Center (L)" at bounding box center [446, 308] width 216 height 43
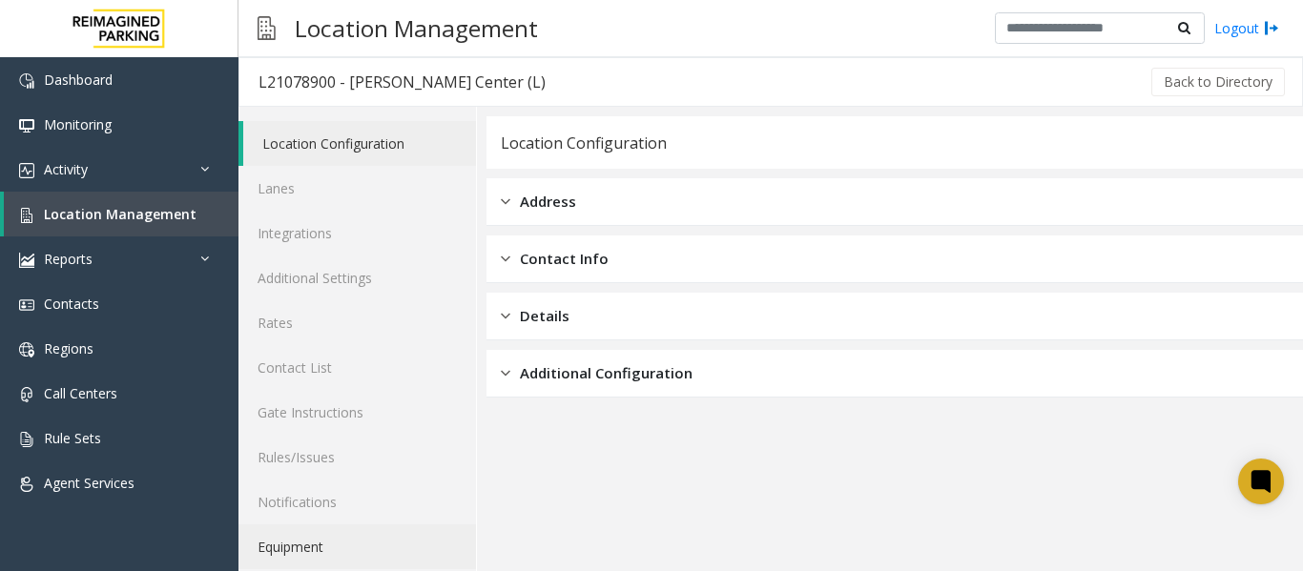
scroll to position [57, 0]
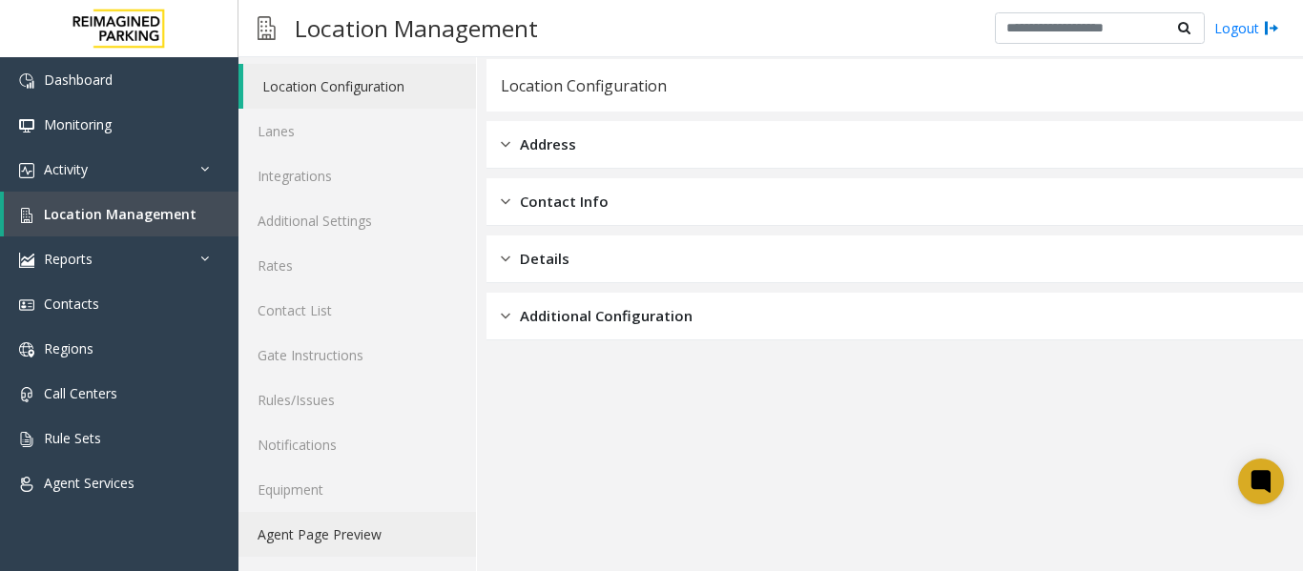
click at [355, 545] on link "Agent Page Preview" at bounding box center [357, 534] width 238 height 45
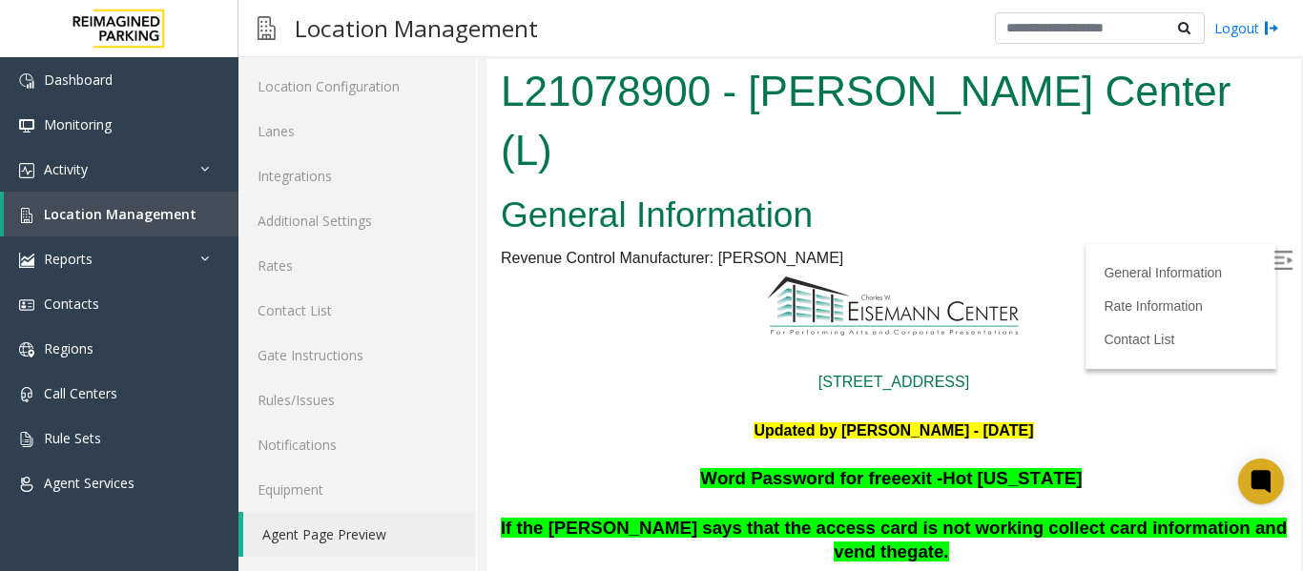
scroll to position [191, 0]
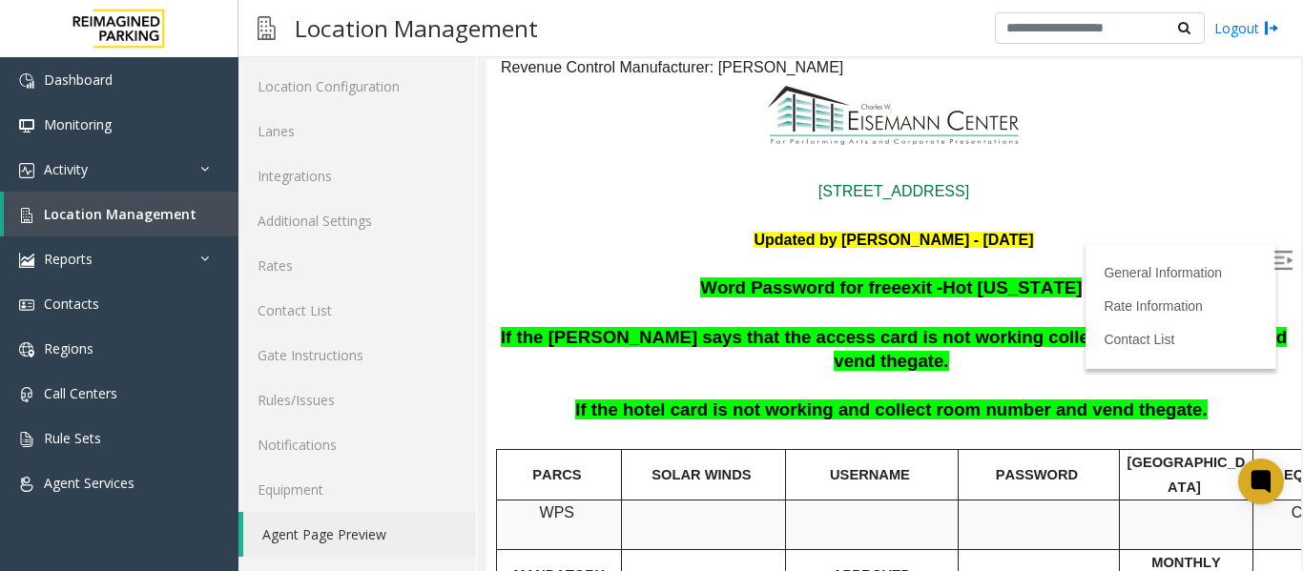
click at [1274, 259] on img at bounding box center [1283, 260] width 19 height 19
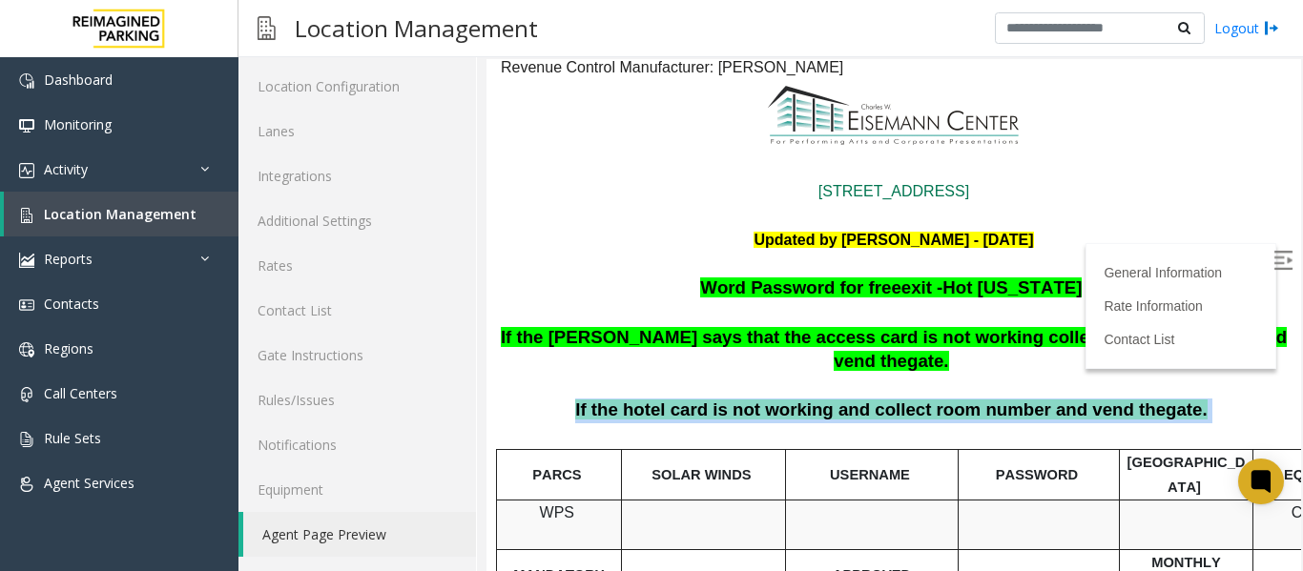
drag, startPoint x: 1176, startPoint y: 334, endPoint x: 576, endPoint y: 338, distance: 600.1
click at [576, 399] on p "If the hotel card is not working and collect room number and vend the gate." at bounding box center [894, 411] width 790 height 25
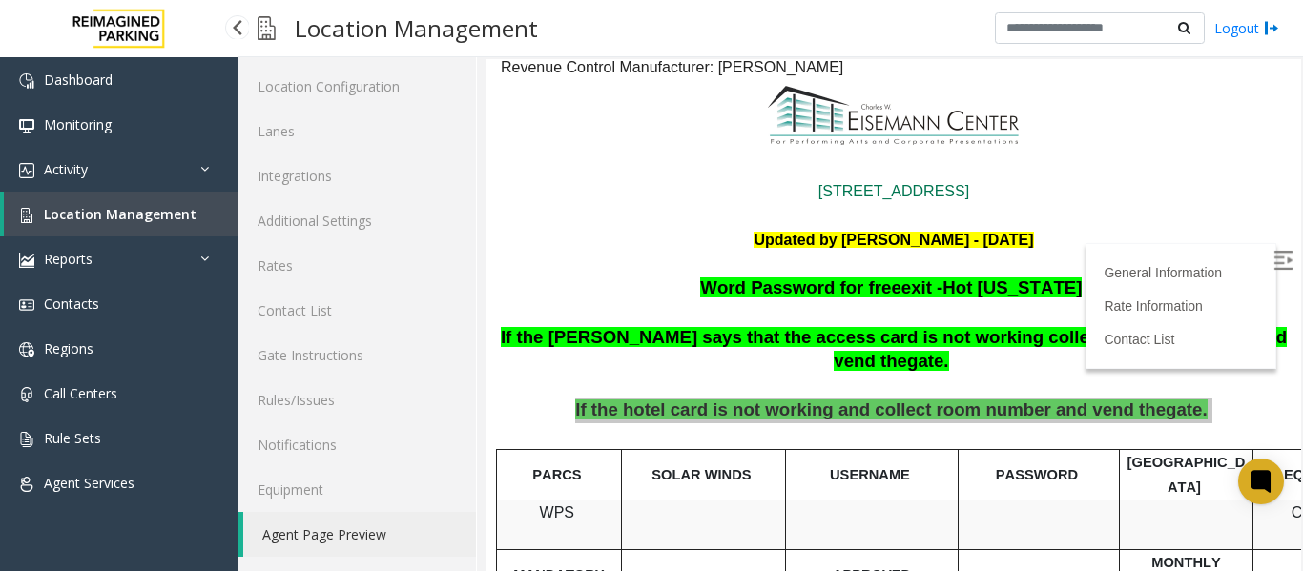
click at [104, 215] on span "Location Management" at bounding box center [120, 214] width 153 height 18
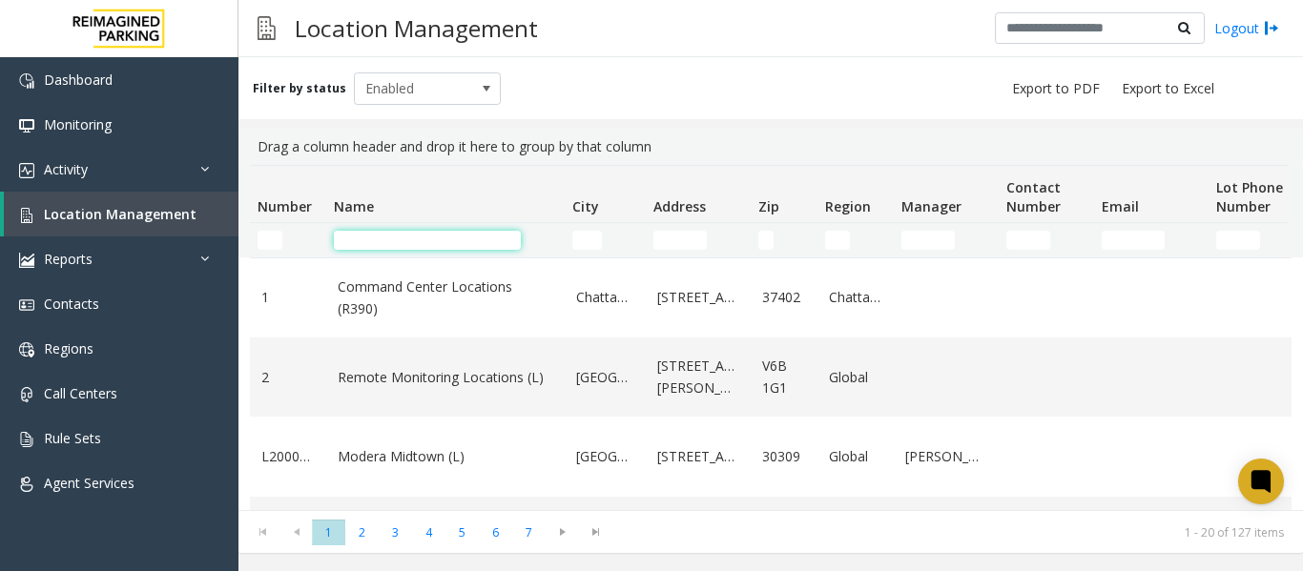
click at [367, 237] on input "Name Filter" at bounding box center [427, 240] width 187 height 19
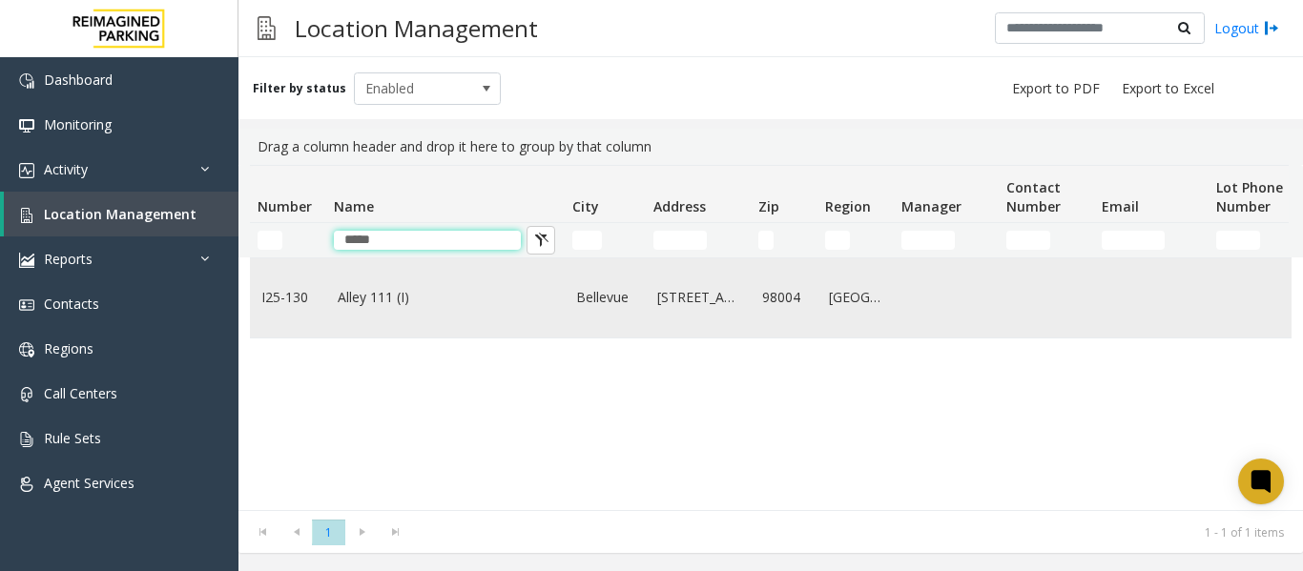
type input "*****"
click at [372, 303] on link "Alley 111 (I)" at bounding box center [446, 297] width 216 height 21
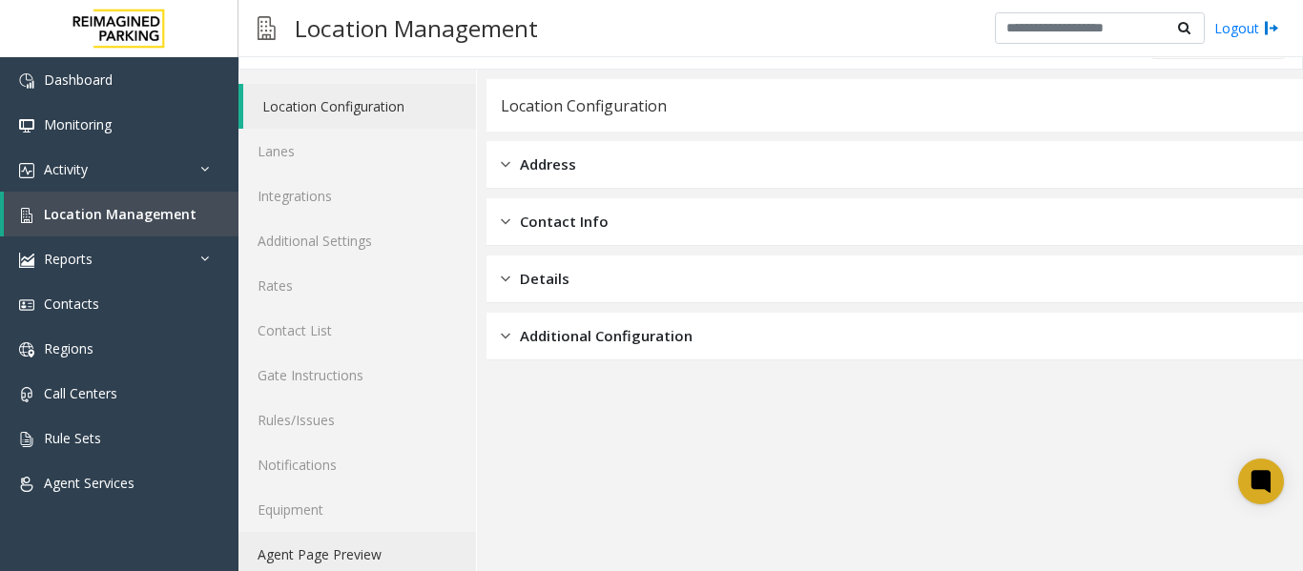
scroll to position [57, 0]
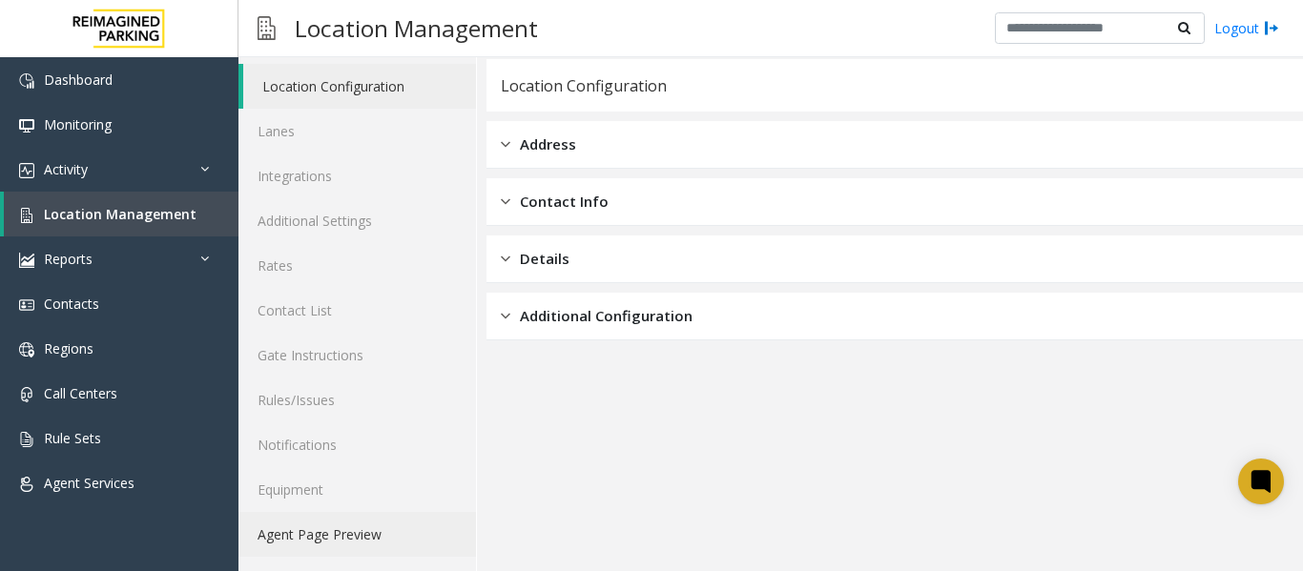
click at [343, 538] on link "Agent Page Preview" at bounding box center [357, 534] width 238 height 45
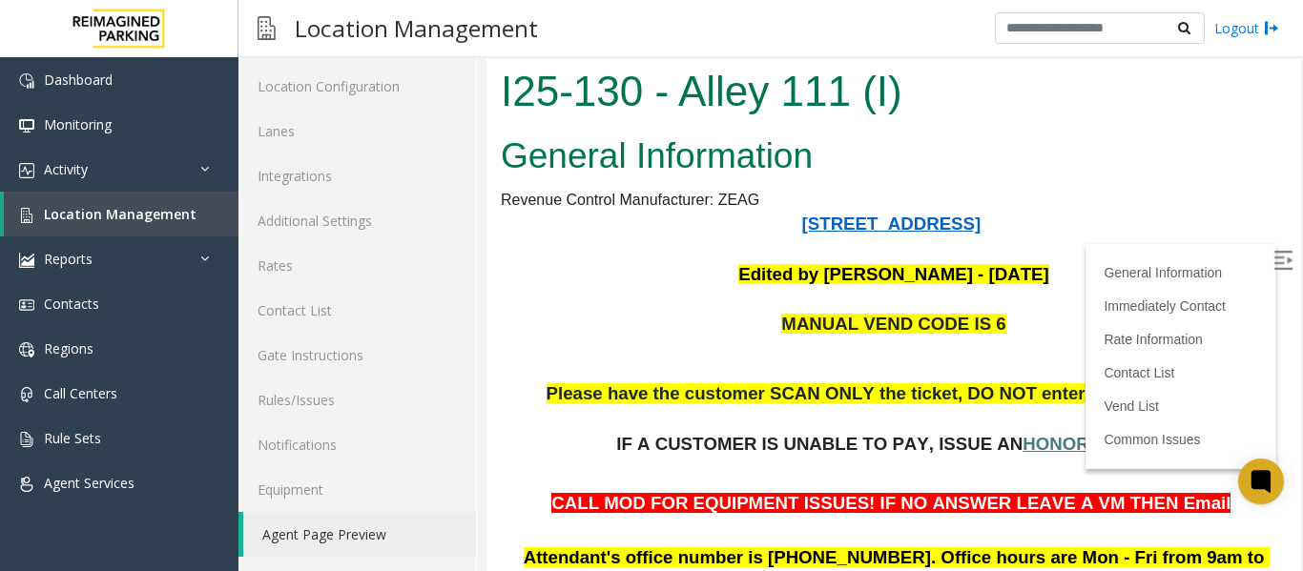
click at [1274, 266] on img at bounding box center [1283, 260] width 19 height 19
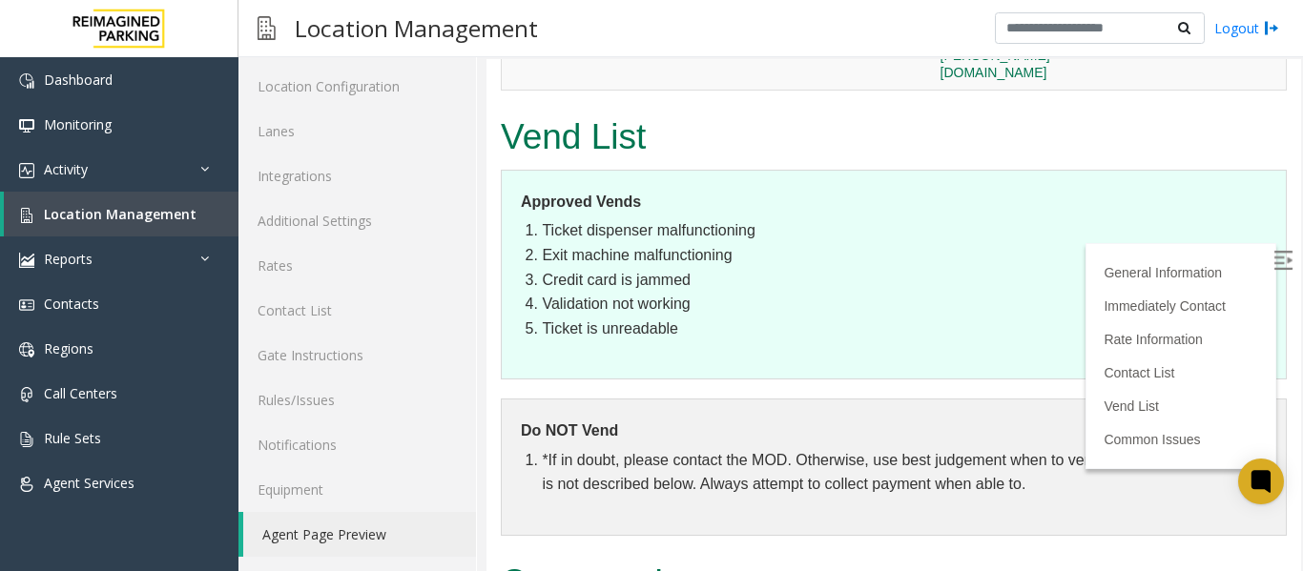
scroll to position [3722, 0]
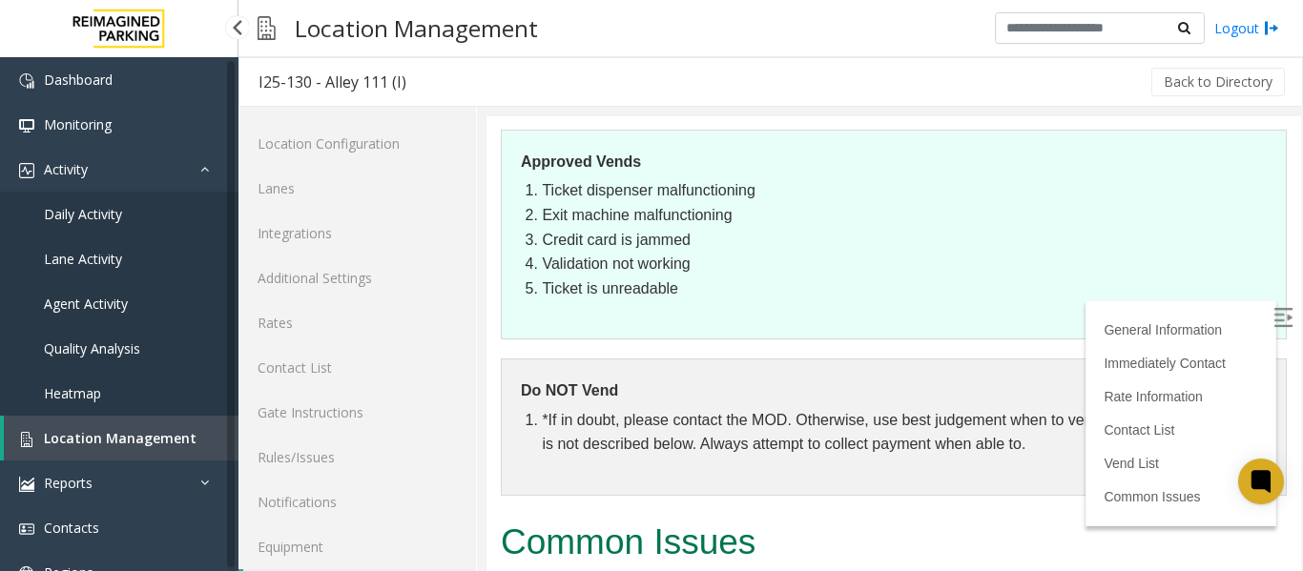
scroll to position [57, 0]
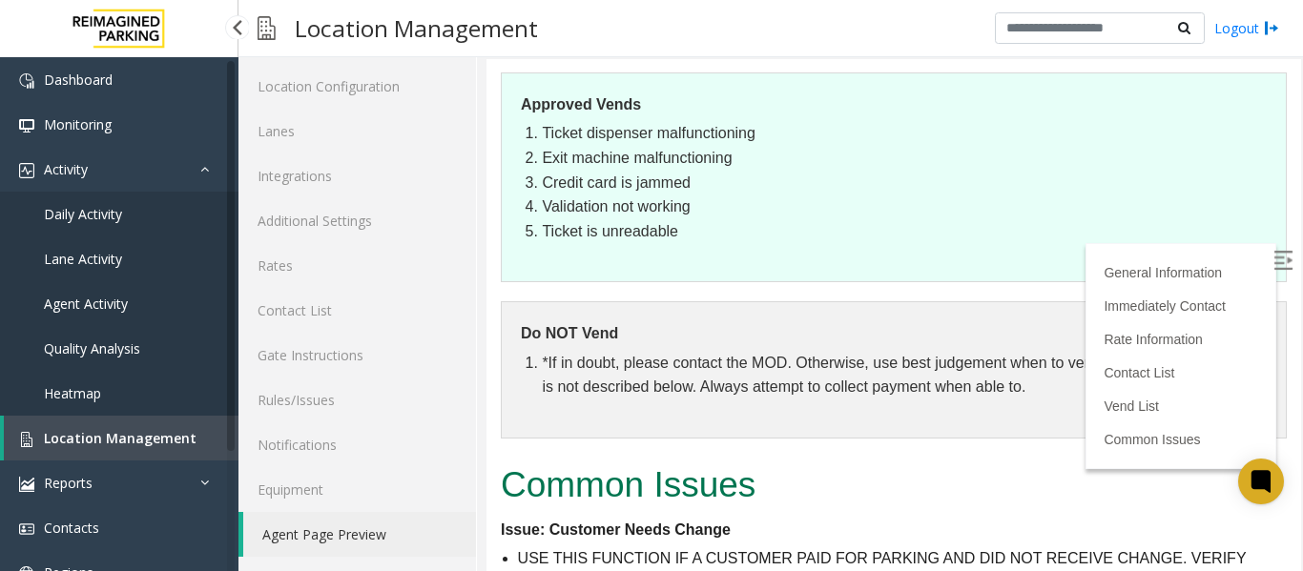
click at [65, 214] on span "Daily Activity" at bounding box center [83, 214] width 78 height 18
click at [65, 214] on app-root "Dashboard Monitoring Activity Daily Activity Lane Activity Agent Activity Quali…" at bounding box center [651, 285] width 1303 height 571
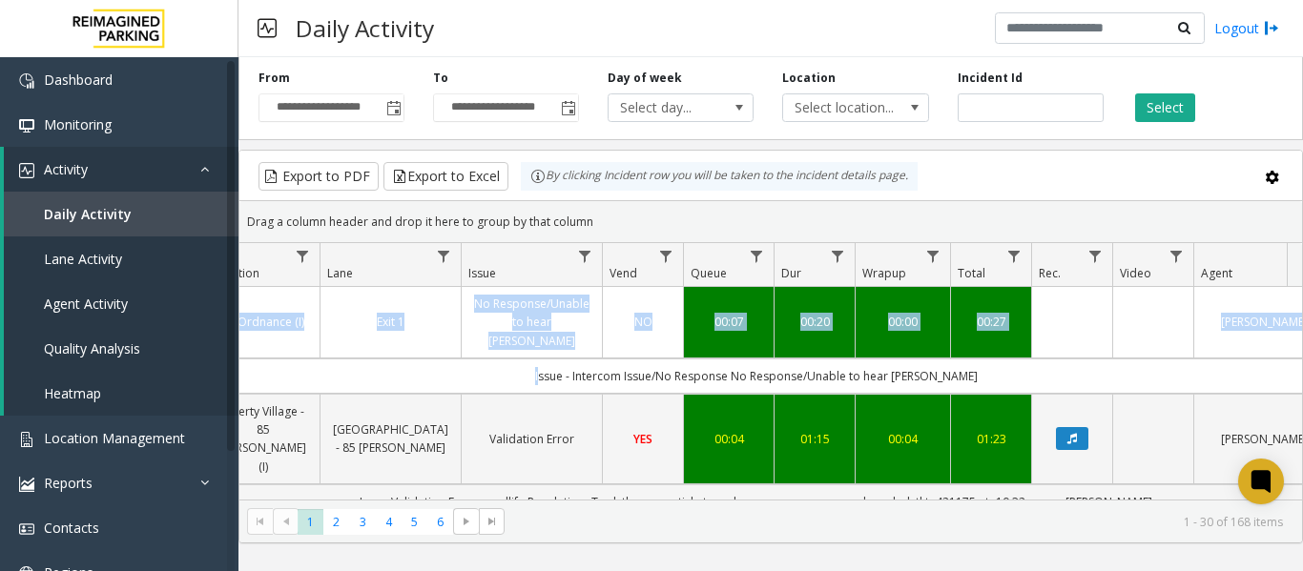
scroll to position [0, 702]
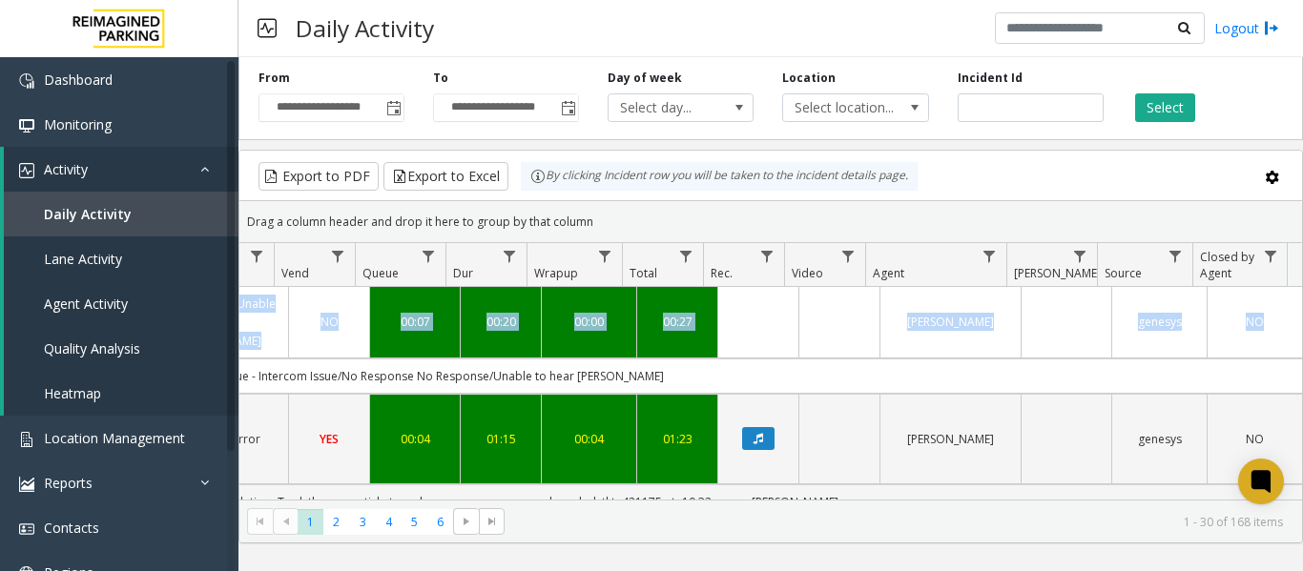
drag, startPoint x: 858, startPoint y: 363, endPoint x: 1420, endPoint y: 338, distance: 563.4
click at [1302, 338] on html "**********" at bounding box center [651, 285] width 1303 height 571
